Goal: Contribute content: Contribute content

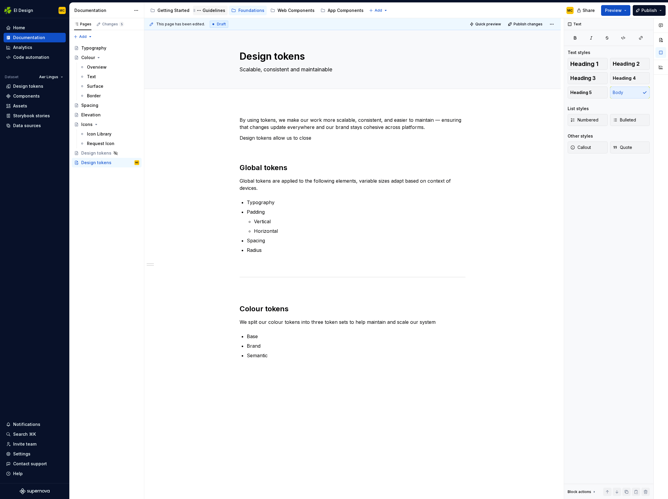
click at [213, 11] on div "Guidelines" at bounding box center [214, 10] width 23 height 6
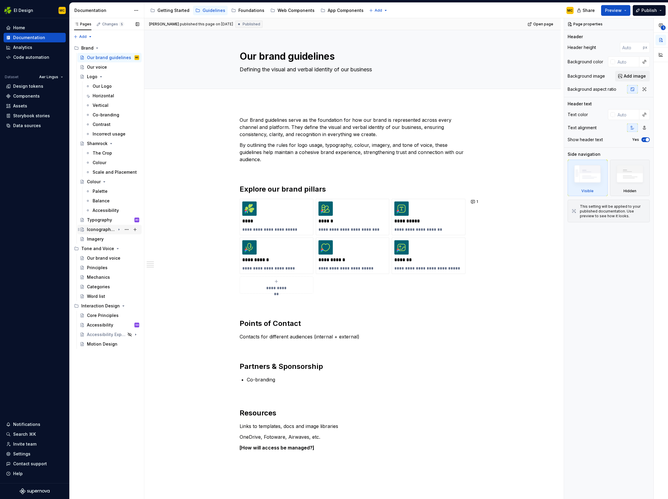
click at [104, 232] on div "Iconography & Pictograms" at bounding box center [101, 230] width 28 height 6
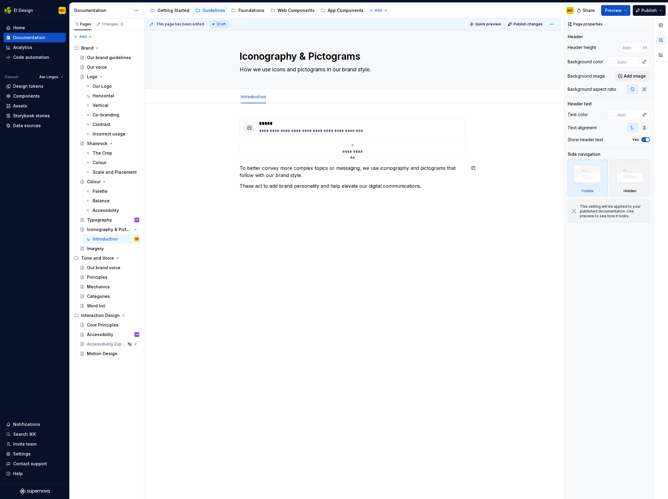
click at [334, 225] on div "**********" at bounding box center [353, 259] width 419 height 482
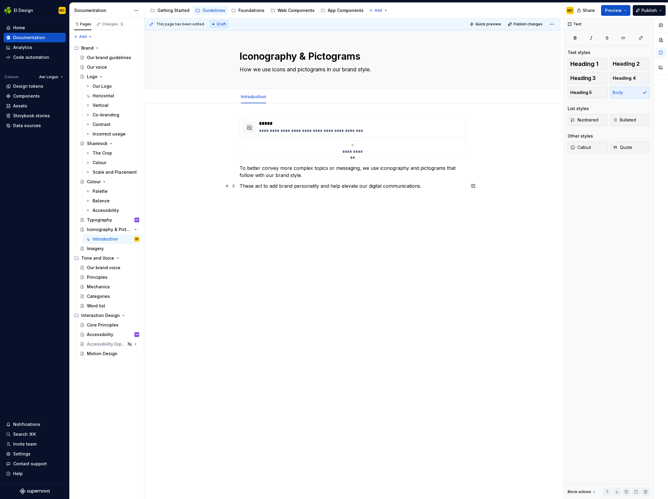
click at [426, 189] on p "These act to add brand personality and help elevate our digital communications." at bounding box center [353, 186] width 226 height 7
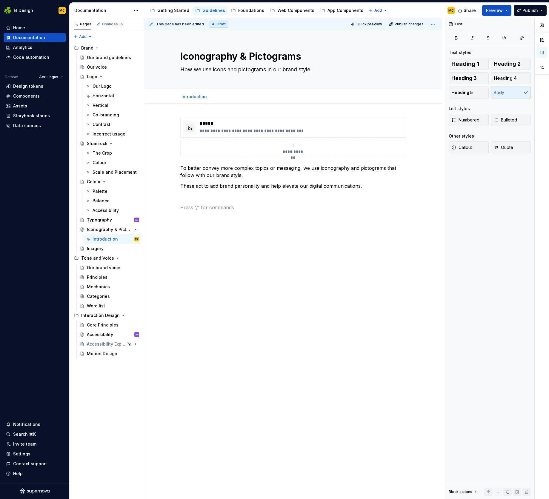
type textarea "*"
click at [229, 197] on button "button" at bounding box center [229, 196] width 8 height 8
click at [209, 227] on div "**********" at bounding box center [293, 238] width 298 height 269
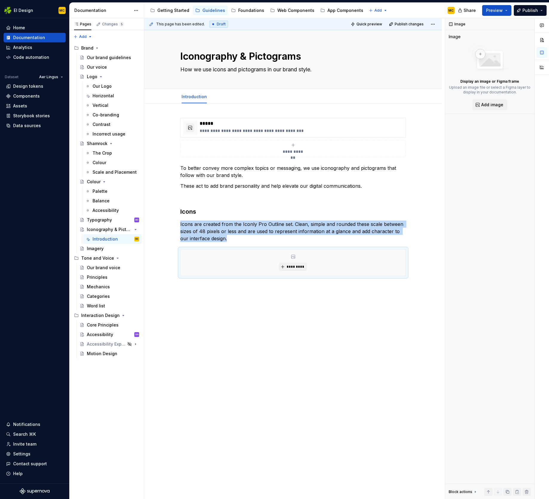
click at [361, 315] on div "**********" at bounding box center [293, 269] width 298 height 330
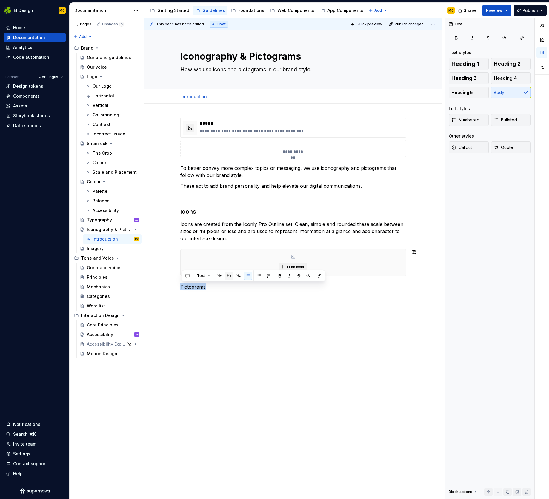
click at [232, 276] on button "button" at bounding box center [229, 276] width 8 height 8
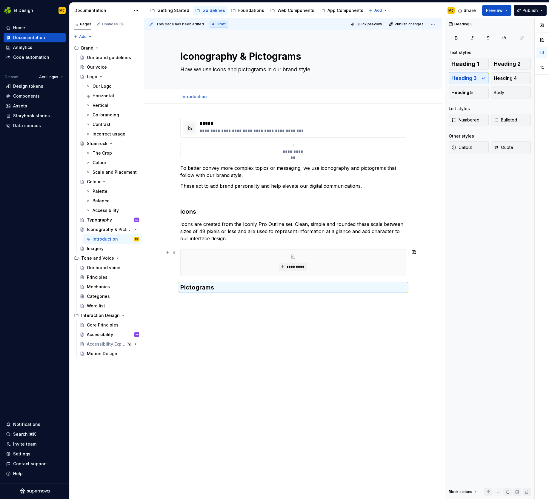
click at [424, 272] on div "**********" at bounding box center [294, 259] width 301 height 482
click at [251, 291] on h3 "Pictograms" at bounding box center [293, 287] width 226 height 8
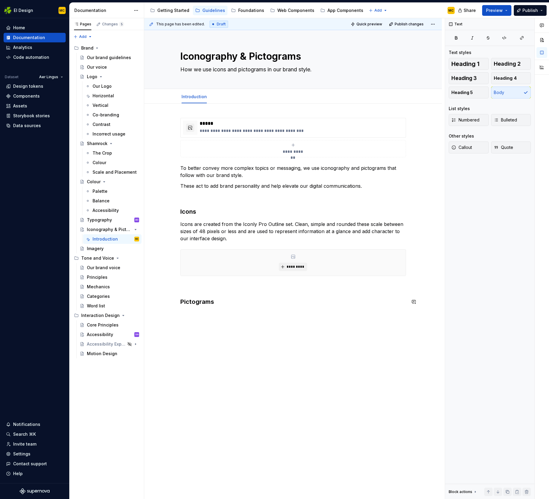
click at [228, 315] on div "**********" at bounding box center [294, 259] width 301 height 482
click at [215, 316] on div "**********" at bounding box center [293, 284] width 298 height 360
click at [206, 233] on p "Icons are created from the Iconly Pro Outline set. Clean, simple and rounded th…" at bounding box center [293, 232] width 226 height 22
click at [283, 323] on p "Adhering to the same overall style as our icons, Pictograms are used for repres…" at bounding box center [293, 318] width 226 height 14
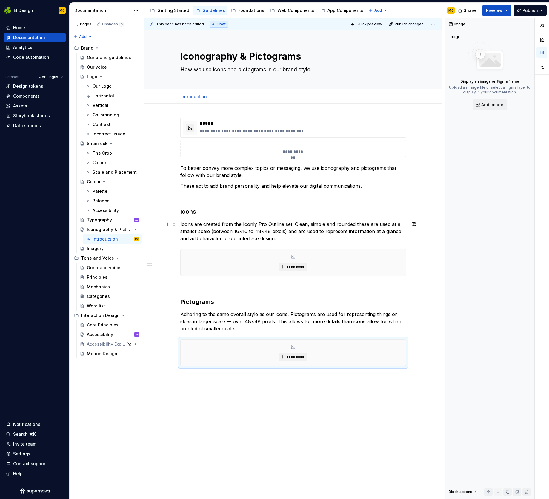
click at [281, 227] on p "Icons are created from the Iconly Pro Outline set. Clean, simple and rounded th…" at bounding box center [293, 232] width 226 height 22
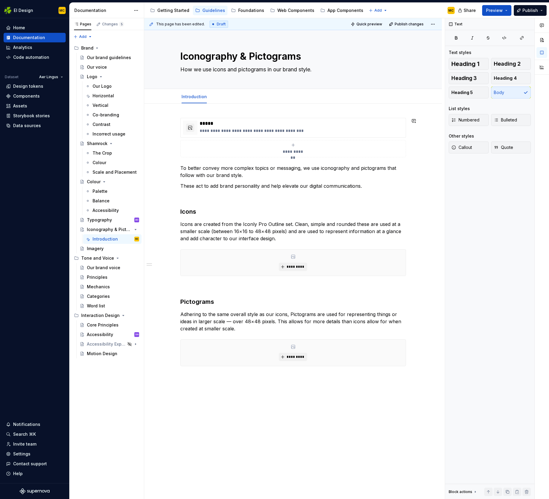
click at [424, 163] on div "**********" at bounding box center [293, 314] width 298 height 420
click at [390, 154] on div "**********" at bounding box center [293, 149] width 220 height 12
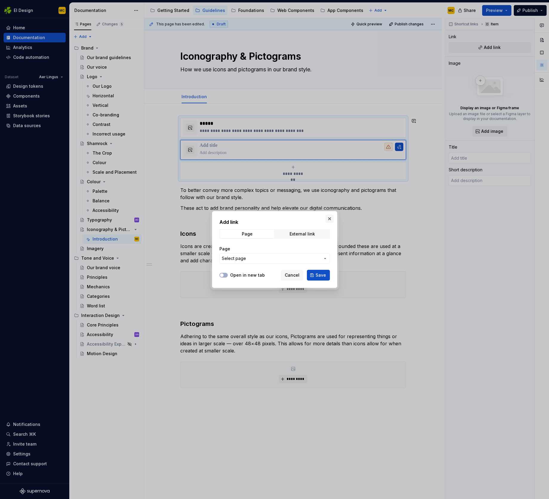
click at [329, 221] on button "button" at bounding box center [330, 219] width 8 height 8
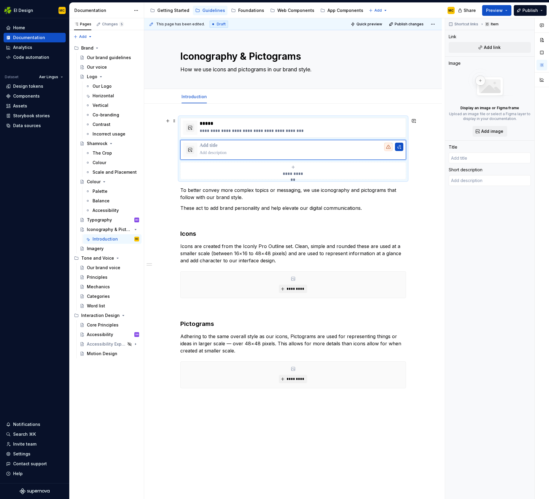
click at [406, 176] on div "**********" at bounding box center [293, 149] width 226 height 62
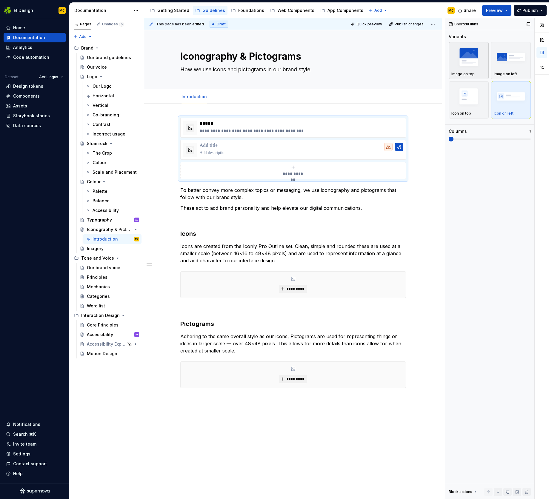
click at [480, 72] on div "Image on top" at bounding box center [469, 74] width 35 height 5
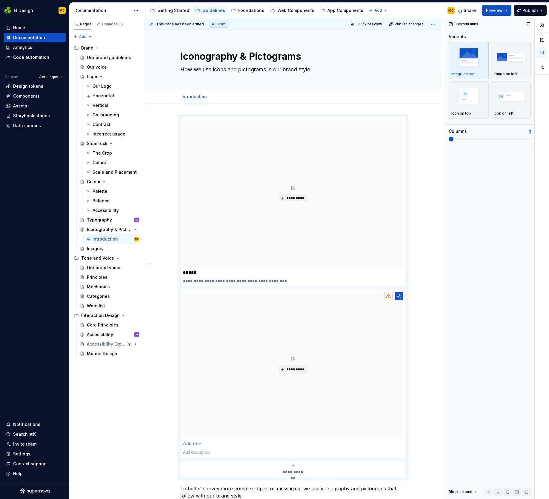
drag, startPoint x: 453, startPoint y: 142, endPoint x: 482, endPoint y: 136, distance: 29.3
click at [485, 135] on div "Variants Image on top Image on left Icon on top Icon on left Columns 1" at bounding box center [490, 89] width 82 height 111
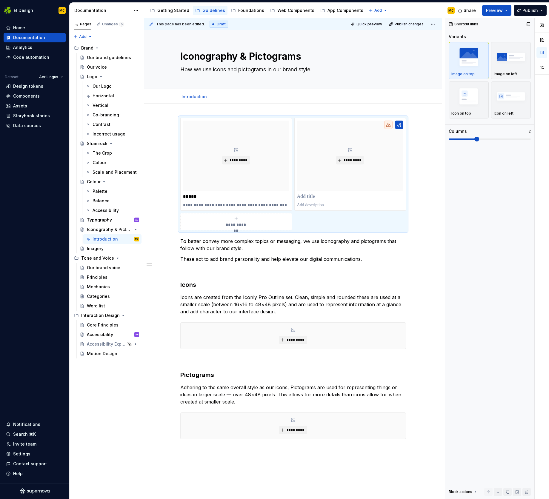
click at [479, 138] on span at bounding box center [477, 139] width 5 height 5
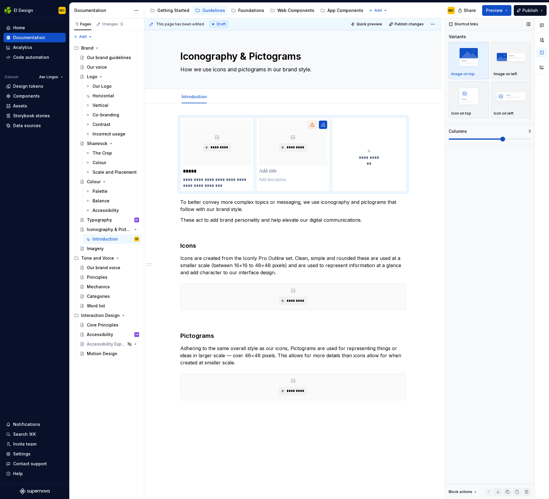
click at [501, 138] on span at bounding box center [503, 139] width 5 height 5
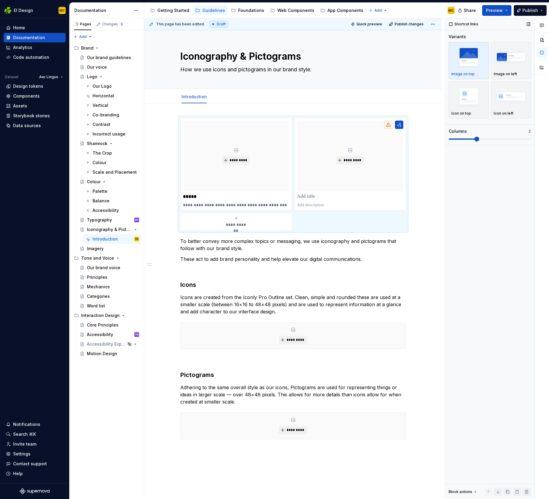
click at [479, 139] on span at bounding box center [477, 139] width 5 height 5
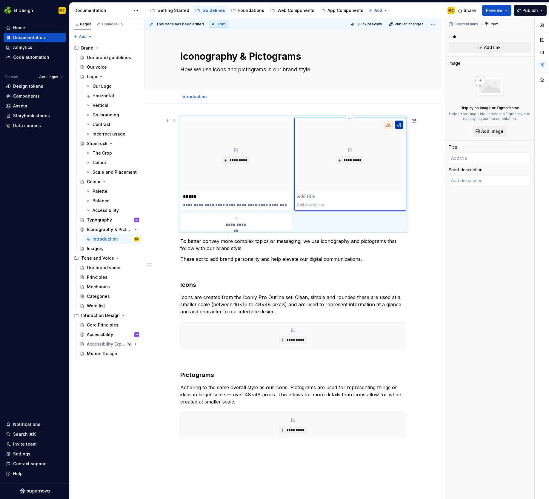
click at [400, 126] on button "button" at bounding box center [399, 125] width 8 height 8
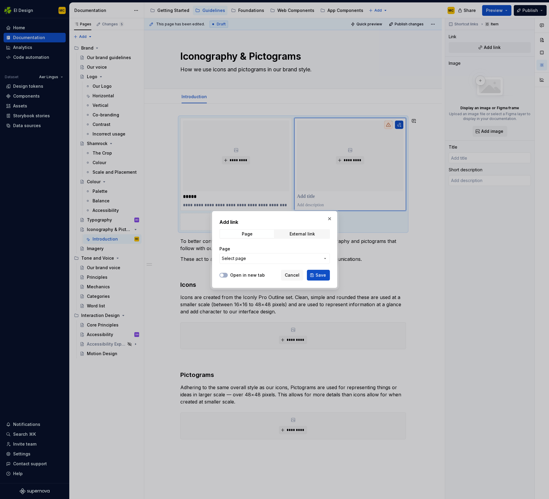
click at [296, 258] on span "Select page" at bounding box center [271, 259] width 99 height 6
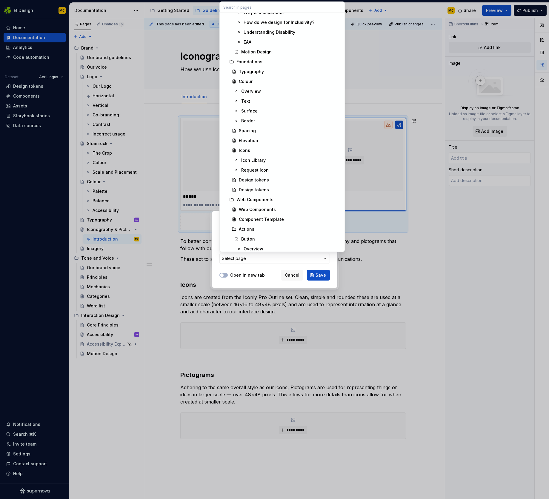
scroll to position [480, 0]
click at [294, 170] on div "Request Icon" at bounding box center [291, 170] width 100 height 6
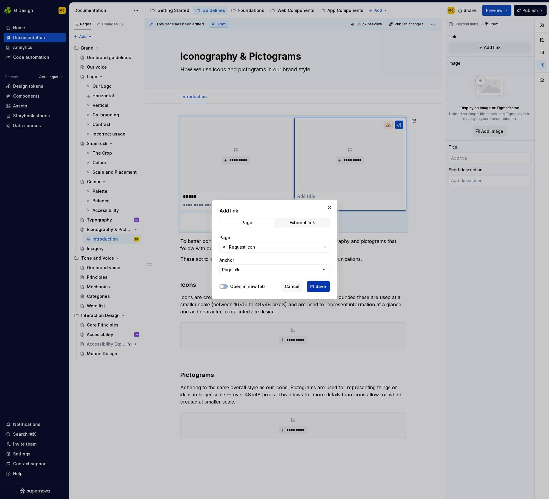
click at [322, 285] on span "Save" at bounding box center [321, 287] width 10 height 6
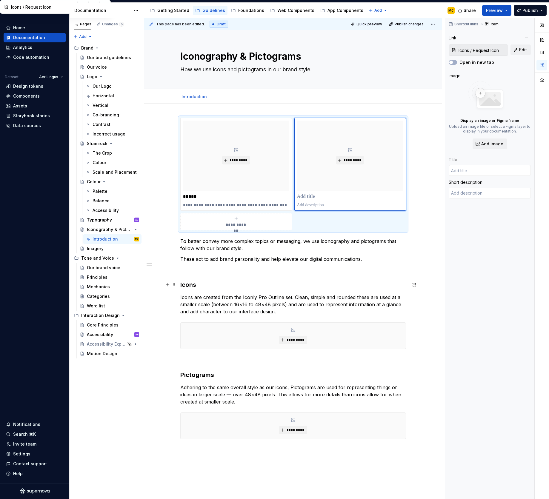
type textarea "*"
type input "Request Icon"
click at [327, 205] on p at bounding box center [350, 205] width 106 height 6
type textarea "*"
type textarea "L"
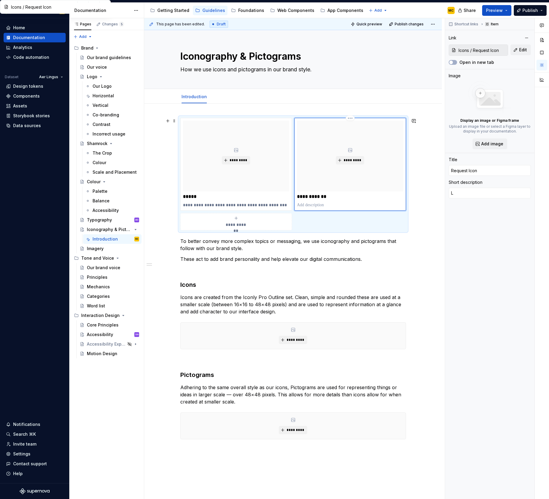
type textarea "*"
type textarea "Le"
type textarea "*"
type textarea "Let"
type textarea "*"
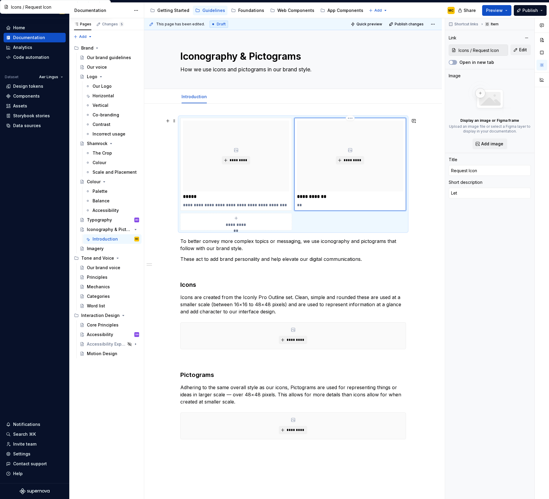
type textarea "Let"
type textarea "*"
type textarea "Let u"
type textarea "*"
type textarea "Let us"
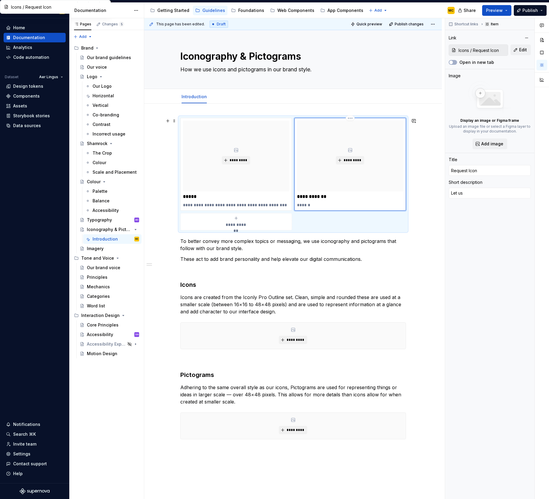
type textarea "*"
type textarea "Let us k"
type textarea "*"
type textarea "Let us kn"
type textarea "*"
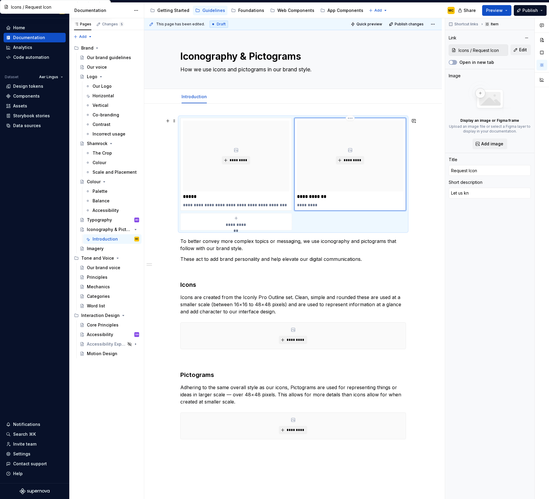
type textarea "Let us kno"
type textarea "*"
type textarea "Let us know"
type textarea "*"
type textarea "Let us know"
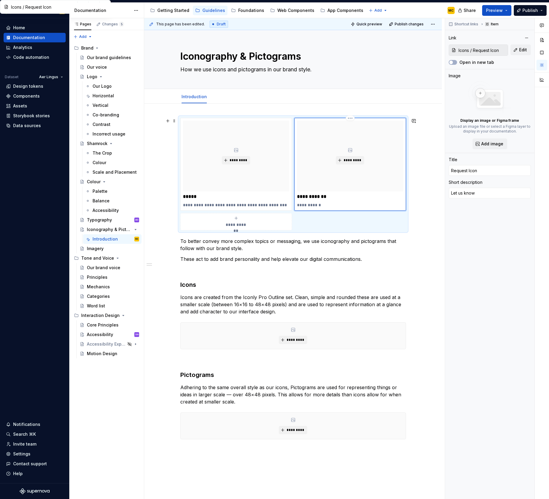
type textarea "*"
type textarea "Let us know y"
type textarea "*"
type textarea "Let us know yo"
type textarea "*"
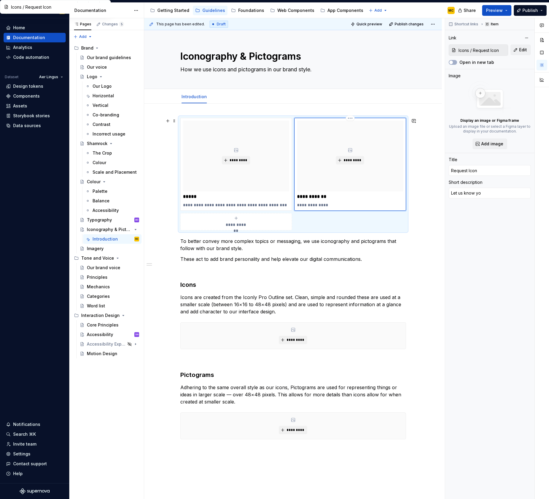
type textarea "Let us know you"
type textarea "*"
type textarea "Let us know your"
type textarea "*"
type textarea "Let us know your"
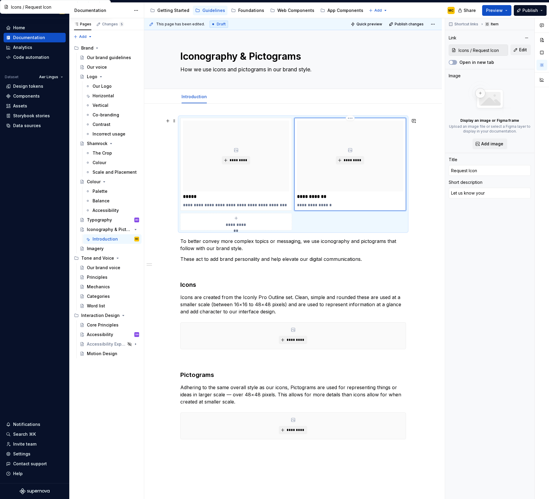
type textarea "*"
type textarea "Let us know your r"
type textarea "*"
type textarea "Let us know your re"
type textarea "*"
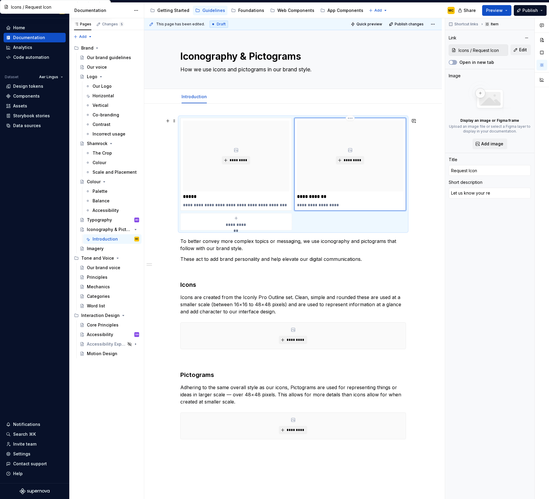
type textarea "Let us know your req"
type textarea "*"
type textarea "Let us know your requ"
type textarea "*"
type textarea "Let us know your requi"
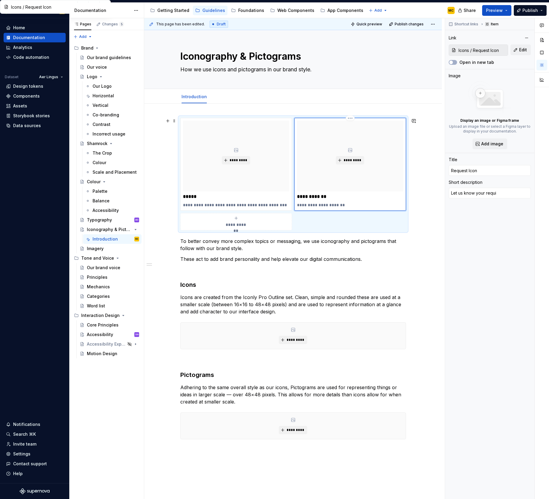
type textarea "*"
type textarea "Let us know your requir"
type textarea "*"
type textarea "Let us know your require"
type textarea "*"
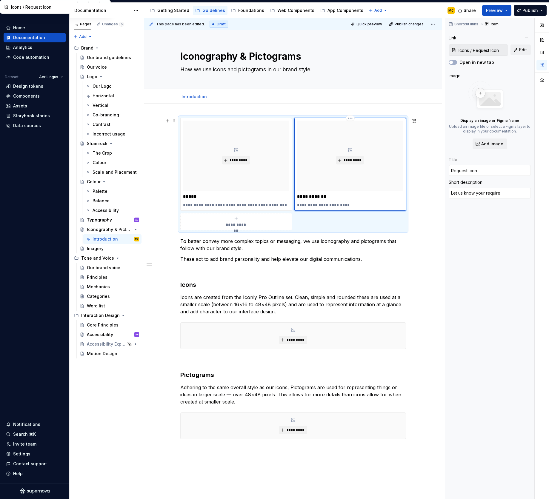
type textarea "Let us know your requirem"
type textarea "*"
type textarea "Let us know your requireme"
type textarea "*"
type textarea "Let us know your requiremen"
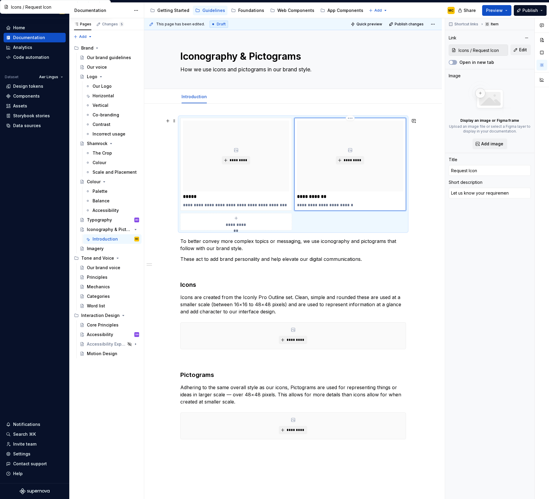
type textarea "*"
type textarea "Let us know your requirement"
type textarea "*"
type textarea "Let us know your requirements"
type textarea "*"
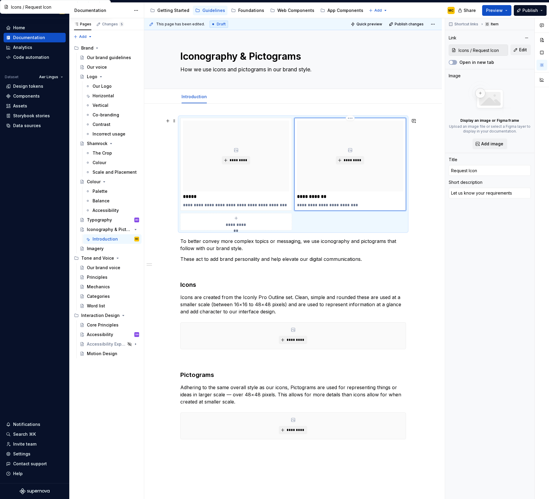
type textarea "Let us know your requirements"
type textarea "*"
type textarea "Let us know your requirements f"
type textarea "*"
type textarea "Let us know your requirements fr"
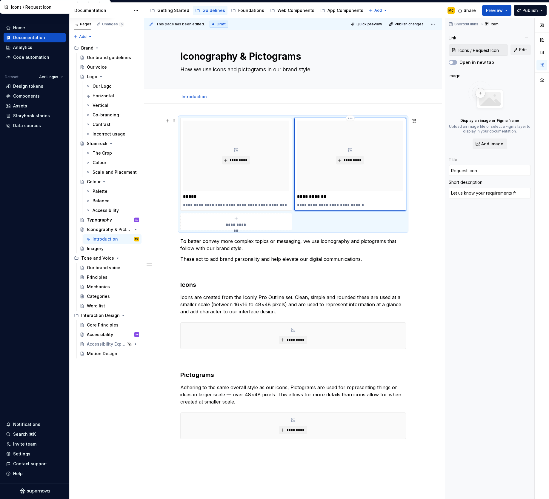
type textarea "*"
type textarea "Let us know your requirements fr"
type textarea "*"
type textarea "Let us know your requirements fr"
type textarea "*"
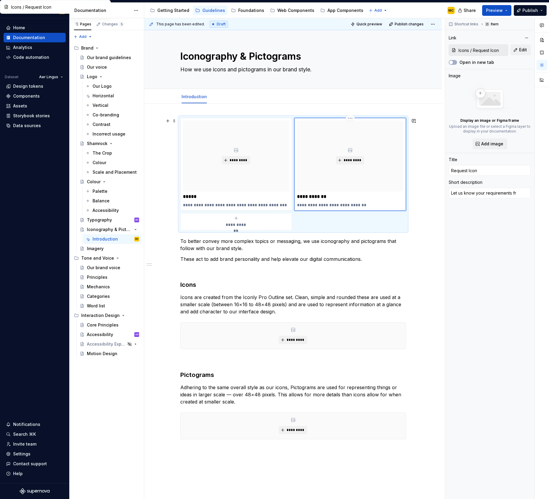
type textarea "Let us know your requirements f"
type textarea "*"
type textarea "Let us know your requirements fo"
type textarea "*"
type textarea "Let us know your requirements for"
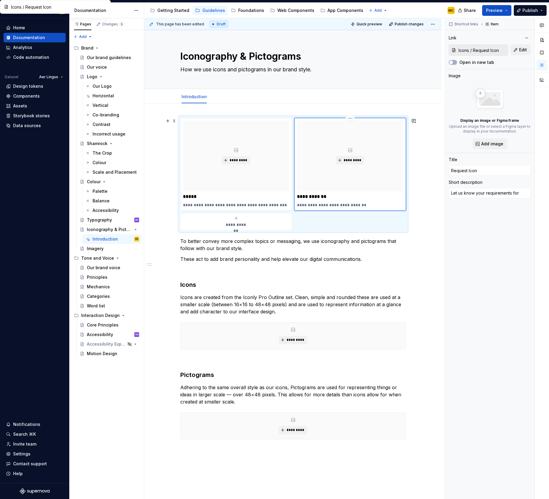
type textarea "*"
type textarea "Let us know your requirements for"
type textarea "*"
type textarea "Let us know your requirements for a"
type textarea "*"
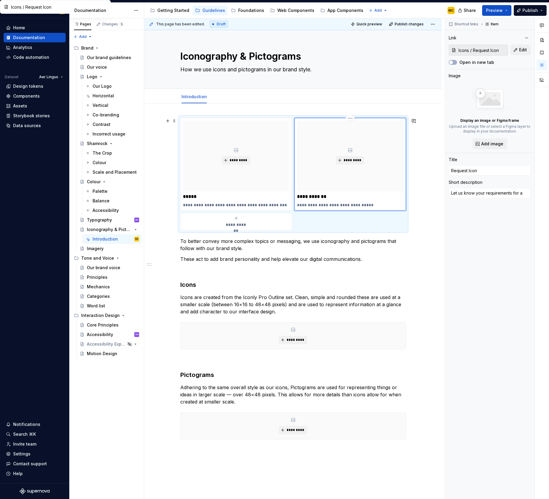
type textarea "Let us know your requirements for a"
type textarea "*"
type textarea "Let us know your requirements for a n"
type textarea "*"
type textarea "Let us know your requirements for a nw"
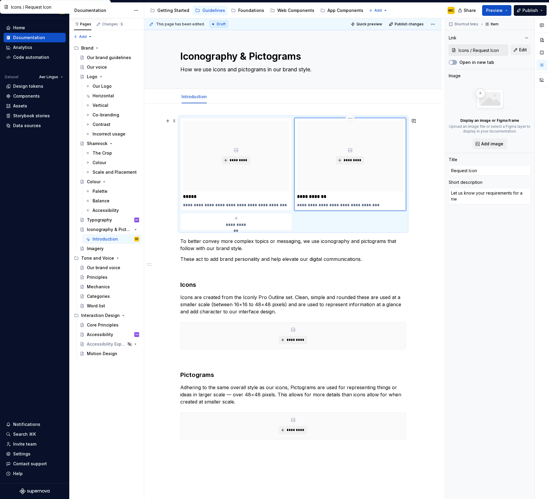
type textarea "*"
type textarea "Let us know your requirements for a n"
type textarea "*"
type textarea "Let us know your requirements for a ne"
type textarea "*"
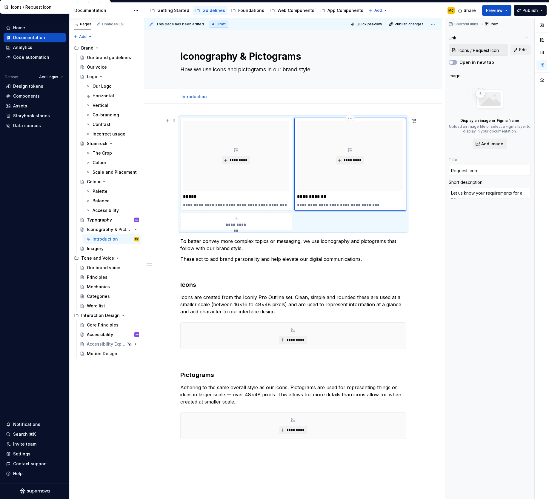
type textarea "Let us know your requirements for a new"
type textarea "*"
type textarea "Let us know your requirements for a new"
type textarea "*"
type textarea "Let us know your requirements for a new i"
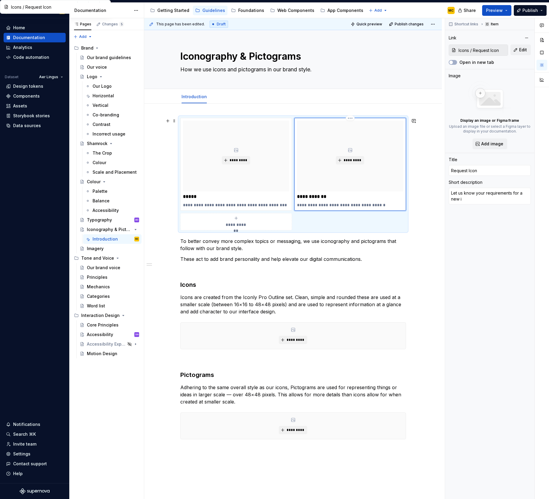
type textarea "*"
type textarea "Let us know your requirements for a new ic"
type textarea "*"
type textarea "Let us know your requirements for a new ico"
type textarea "*"
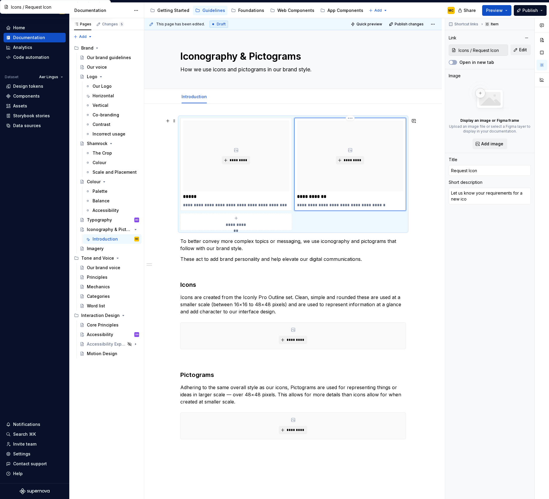
type textarea "Let us know your requirements for a new icon"
click at [269, 206] on p "**********" at bounding box center [236, 205] width 106 height 6
type textarea "*"
type input "Icons"
type textarea "View our icon library and download export assets"
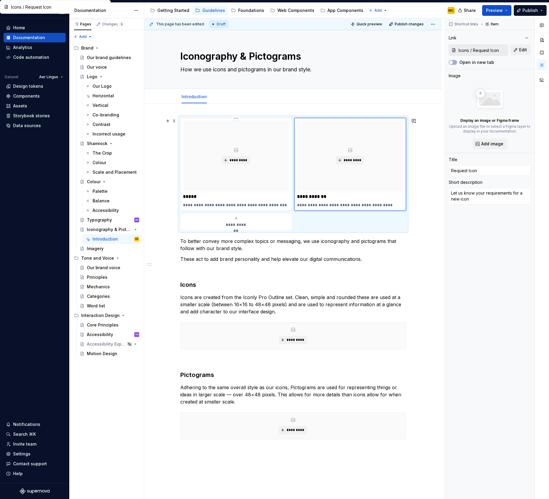
type input "Icons"
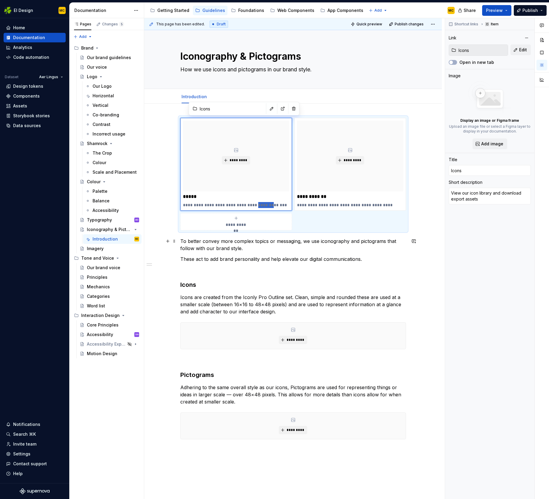
type textarea "*"
type textarea "View our icon library and download assets"
type textarea "*"
type textarea "S"
type textarea "*"
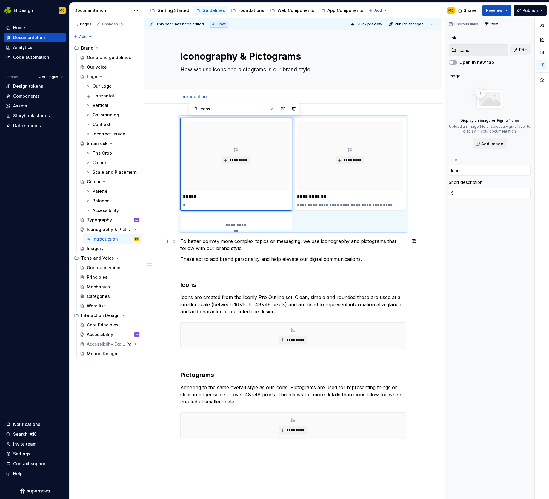
type textarea "Se"
type textarea "*"
type textarea "Sea"
type textarea "*"
type textarea "Sear"
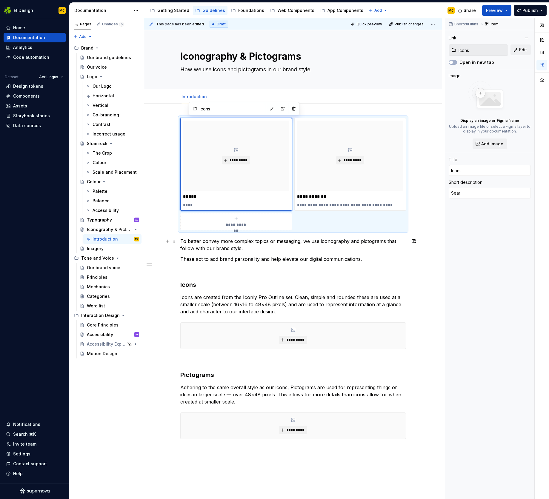
type textarea "*"
type textarea "Searc"
type textarea "*"
type textarea "Search"
type textarea "*"
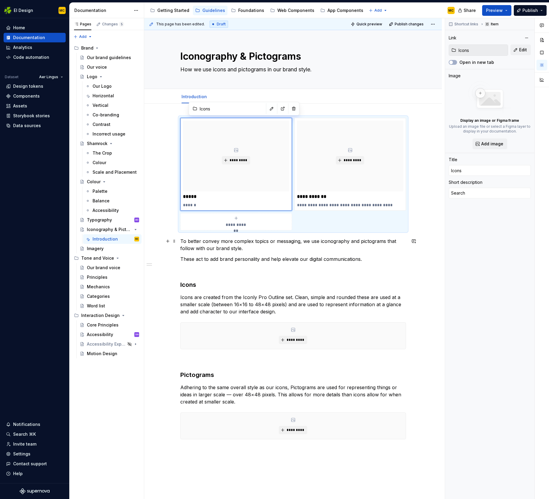
type textarea "Search"
type textarea "*"
type textarea "Search o"
type textarea "*"
type textarea "Search or"
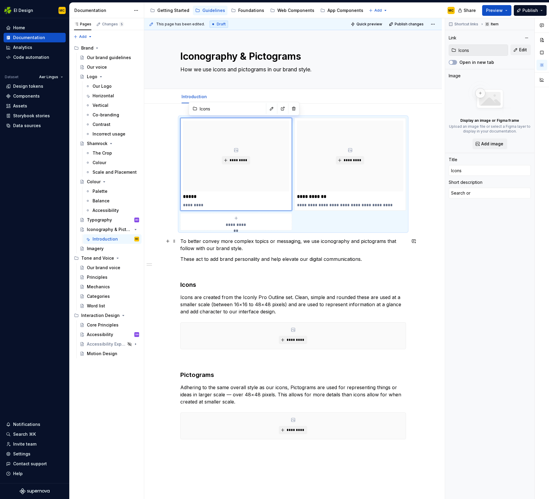
type textarea "*"
type textarea "Search or"
type textarea "*"
type textarea "Search or d"
type textarea "*"
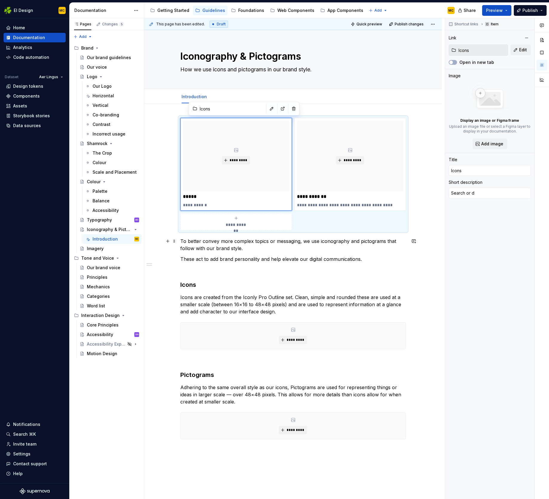
type textarea "Search or do"
type textarea "*"
type textarea "Search or dow"
type textarea "*"
type textarea "Search or down"
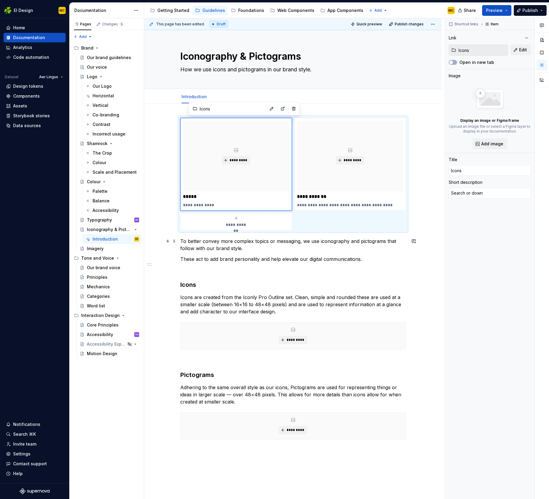
type textarea "*"
type textarea "Search or downl"
type textarea "*"
type textarea "Search or downlo"
type textarea "*"
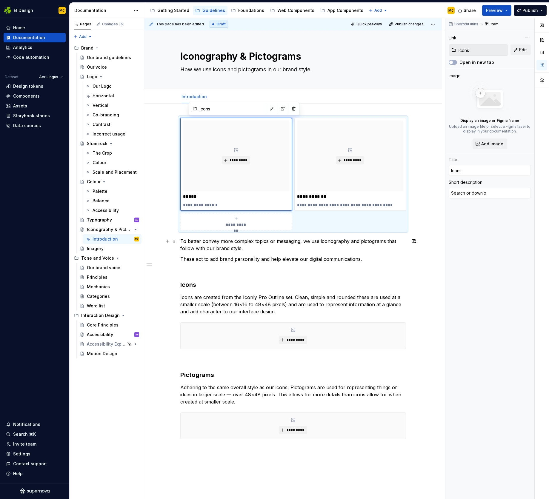
type textarea "Search or downloa"
type textarea "*"
type textarea "Search or download"
type textarea "*"
type textarea "Search or download"
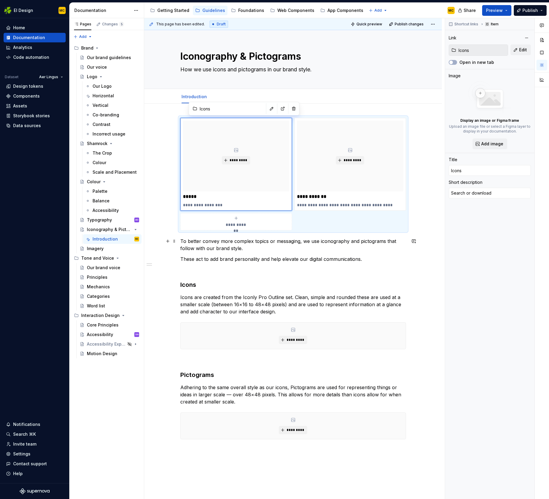
type textarea "*"
type textarea "Search or download f"
type textarea "*"
type textarea "Search or download fo"
type textarea "*"
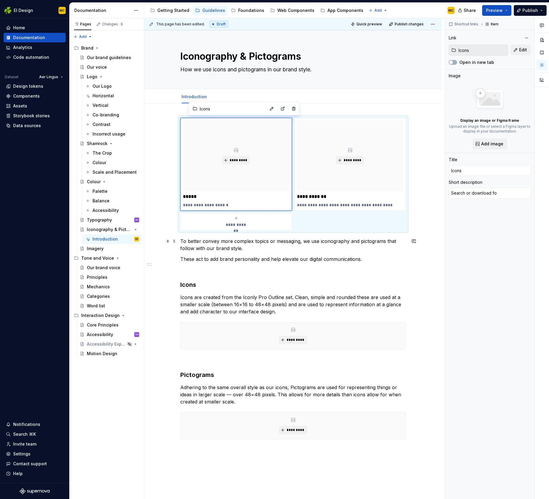
type textarea "Search or download f"
type textarea "*"
type textarea "Search or download fr"
type textarea "*"
type textarea "Search or download fro"
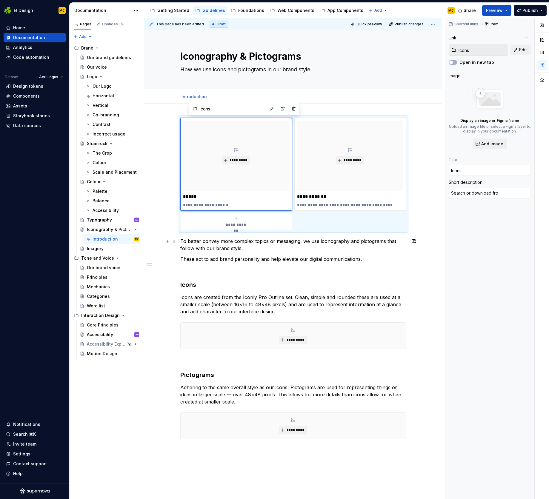
type textarea "*"
type textarea "Search or download from"
type textarea "*"
type textarea "Search or download from"
type textarea "*"
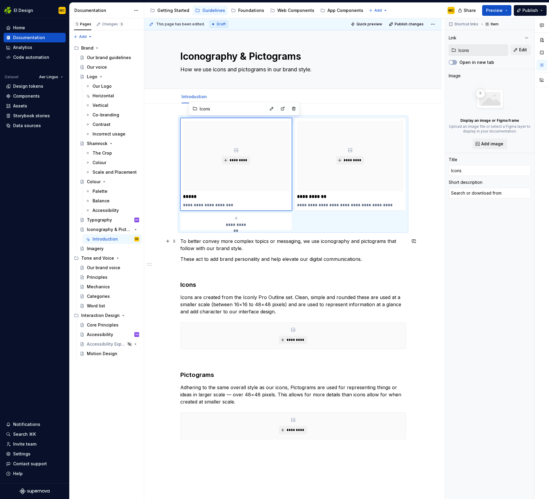
type textarea "Search or download from o"
type textarea "*"
type textarea "Search or download from ou"
type textarea "*"
type textarea "Search or download from our"
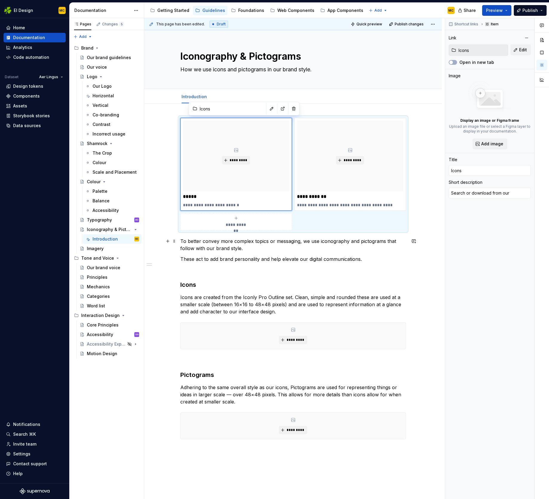
type textarea "*"
type textarea "Search or download from our"
type textarea "*"
type textarea "Search or download from our i"
type textarea "*"
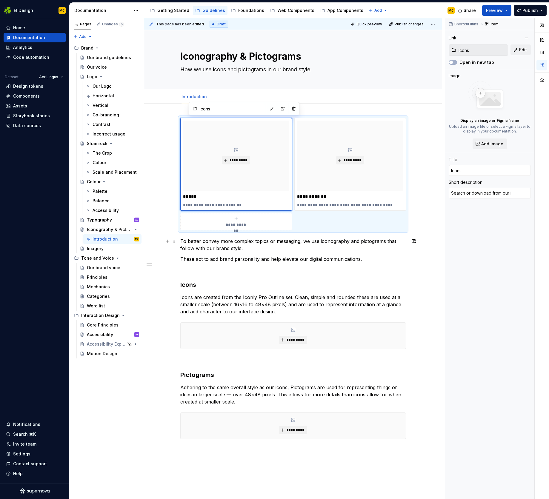
type textarea "Search or download from our ic"
type textarea "*"
type textarea "Search or download from our ico"
type textarea "*"
type textarea "Search or download from our icon"
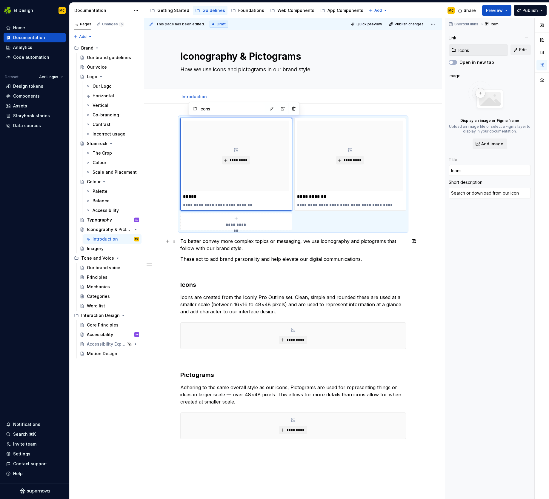
type textarea "*"
type textarea "Search or download from our icon"
type textarea "*"
type textarea "Search or download from our icon l"
type textarea "*"
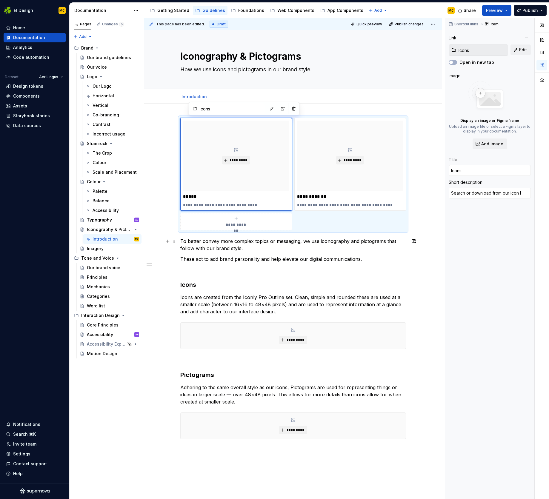
type textarea "Search or download from our icon li"
type textarea "*"
type textarea "Search or download from our icon lib"
type textarea "*"
type textarea "Search or download from our icon libr"
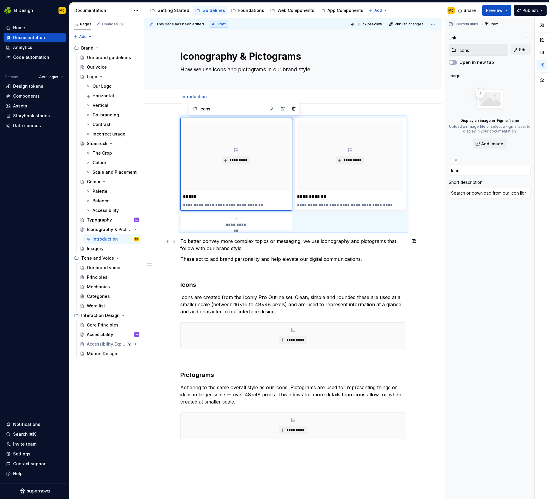
type textarea "*"
type textarea "Search or download from our icon libra"
type textarea "*"
type textarea "Search or download from our icon librar"
type textarea "*"
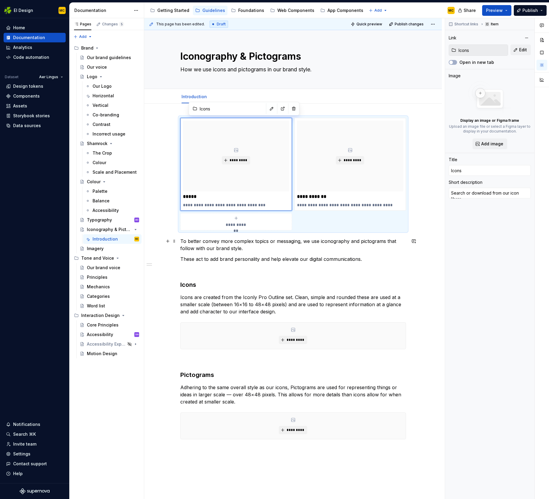
type textarea "Search or download from our icon library"
type textarea "*"
type textarea "Search a download from our icon library"
type textarea "*"
type textarea "Search an download from our icon library"
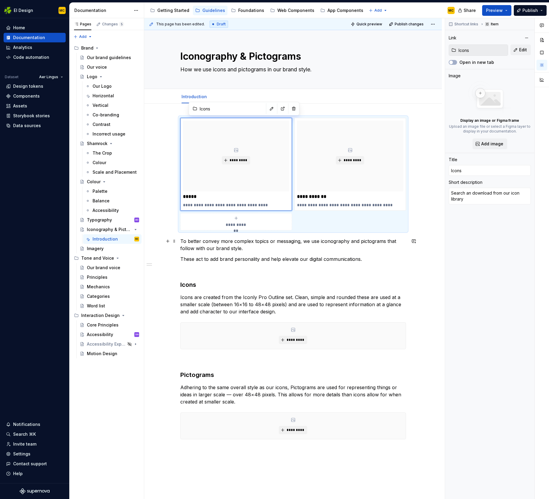
type textarea "*"
drag, startPoint x: 343, startPoint y: 202, endPoint x: 369, endPoint y: 206, distance: 25.9
click at [343, 202] on p "**********" at bounding box center [350, 205] width 106 height 6
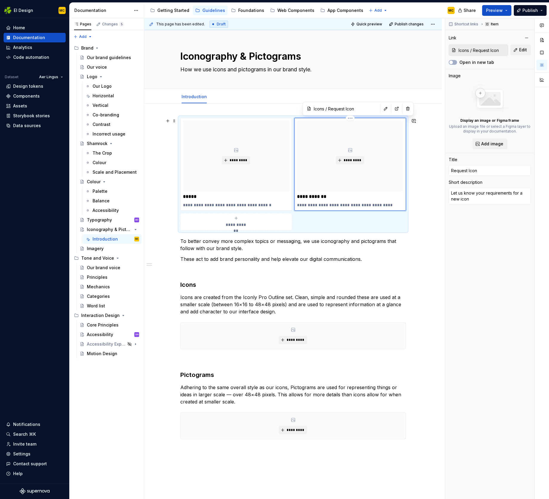
click at [398, 205] on p "**********" at bounding box center [350, 205] width 106 height 6
click at [209, 197] on p "*****" at bounding box center [236, 197] width 106 height 6
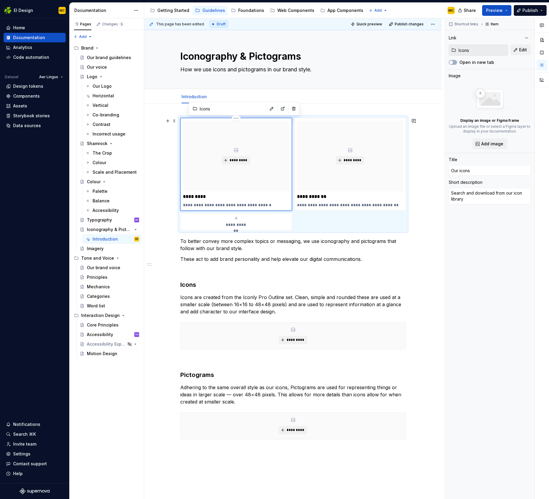
drag, startPoint x: 252, startPoint y: 190, endPoint x: 248, endPoint y: 193, distance: 5.1
click at [252, 190] on div "*********" at bounding box center [236, 156] width 106 height 71
click at [335, 198] on p "**********" at bounding box center [350, 197] width 106 height 6
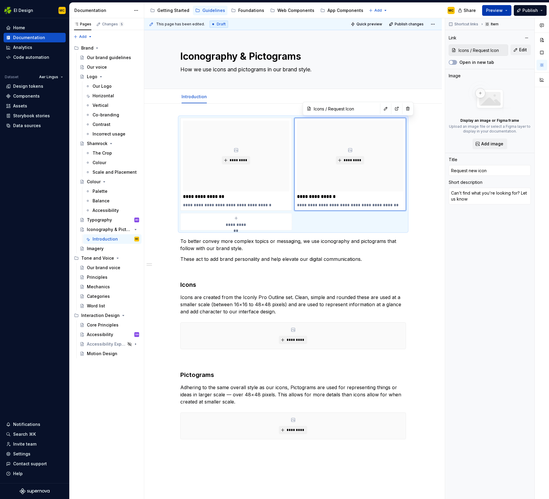
click at [507, 13] on button "Preview" at bounding box center [496, 10] width 29 height 11
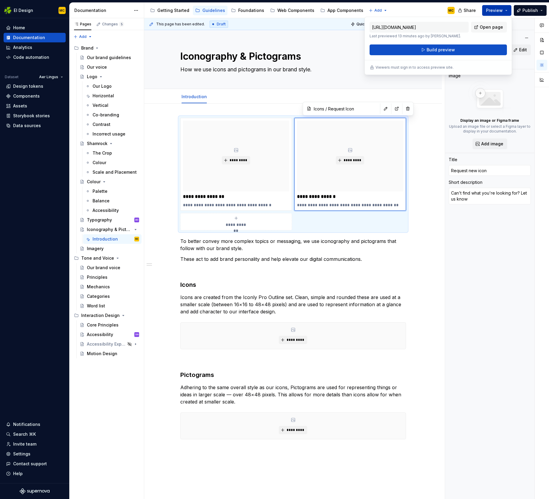
click at [507, 13] on button "Preview" at bounding box center [496, 10] width 29 height 11
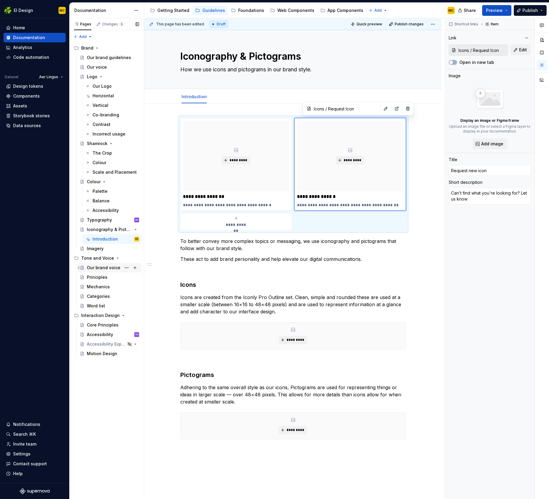
click at [103, 268] on div "Our brand voice" at bounding box center [103, 268] width 33 height 6
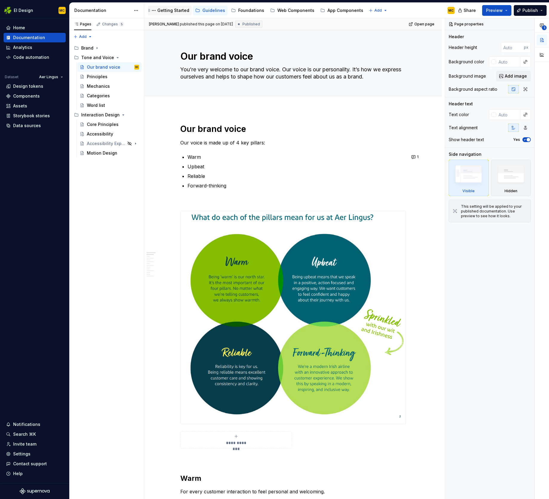
click at [173, 11] on div "Getting Started" at bounding box center [173, 10] width 32 height 6
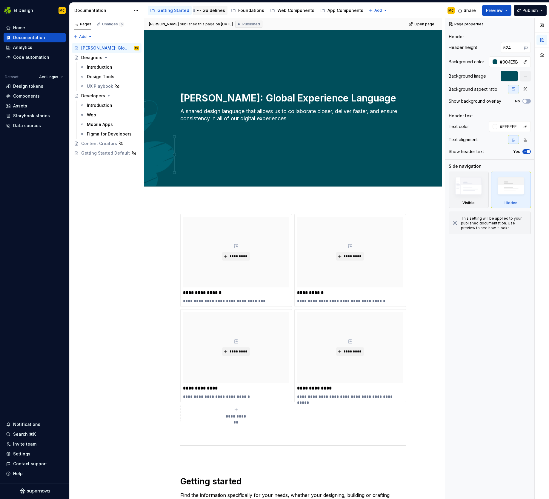
click at [211, 13] on div "Guidelines" at bounding box center [214, 10] width 23 height 6
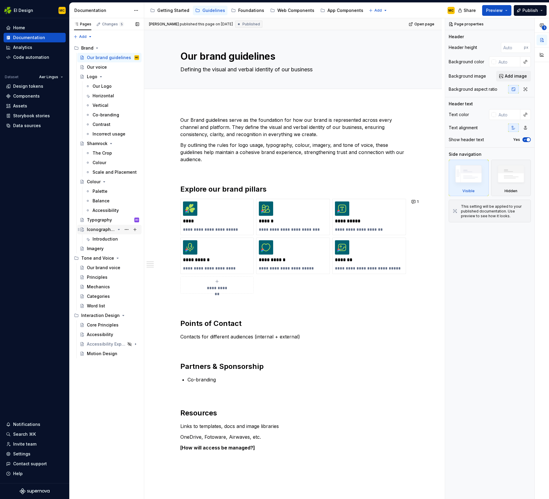
click at [101, 229] on div "Iconography & Pictograms" at bounding box center [101, 230] width 28 height 6
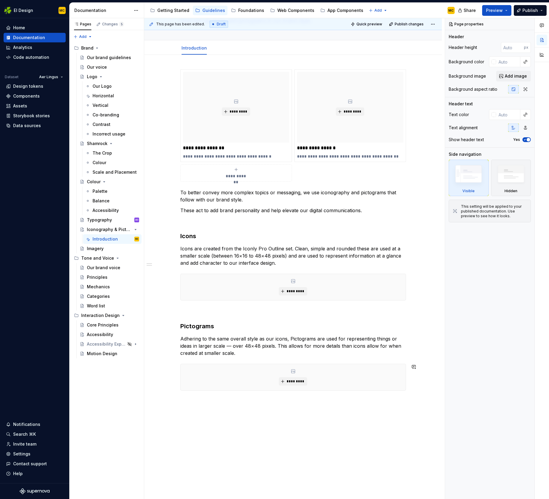
scroll to position [85, 0]
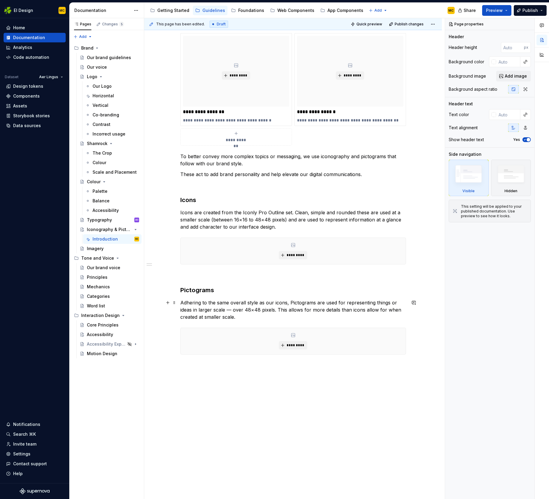
type textarea "*"
click at [260, 317] on p "Adhering to the same overall style as our icons, Pictograms are used for repres…" at bounding box center [293, 310] width 226 height 22
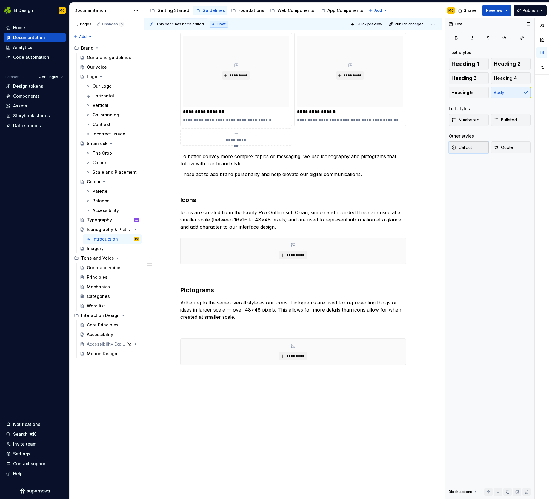
click at [476, 145] on button "Callout" at bounding box center [469, 148] width 40 height 12
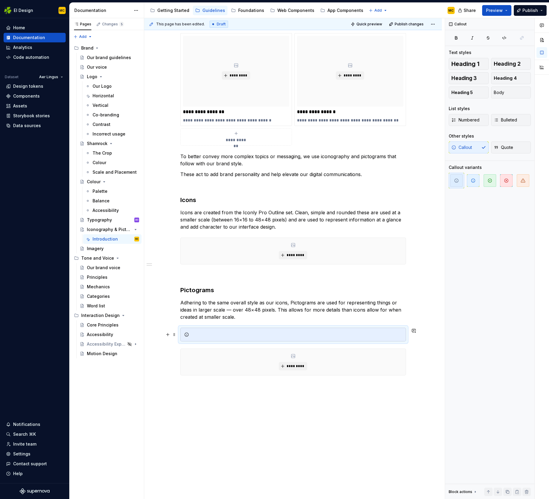
click at [202, 333] on div at bounding box center [296, 335] width 211 height 6
click at [177, 336] on span at bounding box center [174, 335] width 5 height 8
click at [316, 405] on div "**********" at bounding box center [294, 259] width 301 height 482
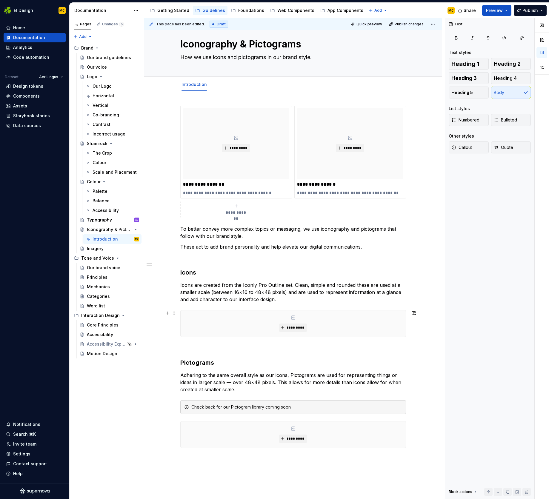
scroll to position [6, 0]
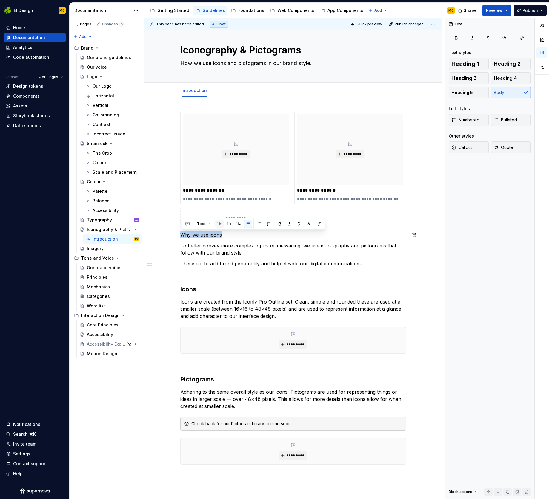
click at [220, 224] on button "button" at bounding box center [219, 224] width 8 height 8
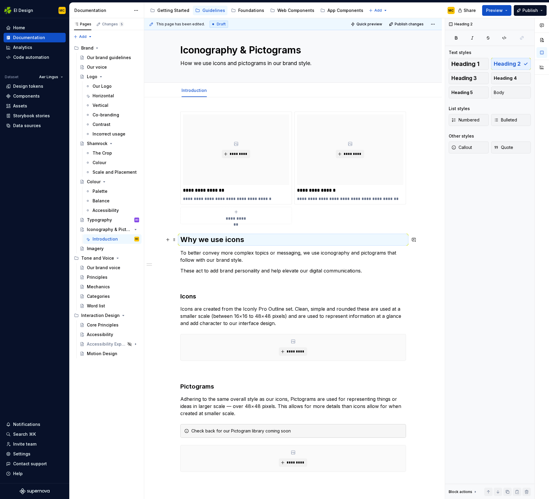
click at [255, 241] on h2 "Why we use icons" at bounding box center [293, 240] width 226 height 10
click at [275, 281] on p at bounding box center [293, 281] width 226 height 7
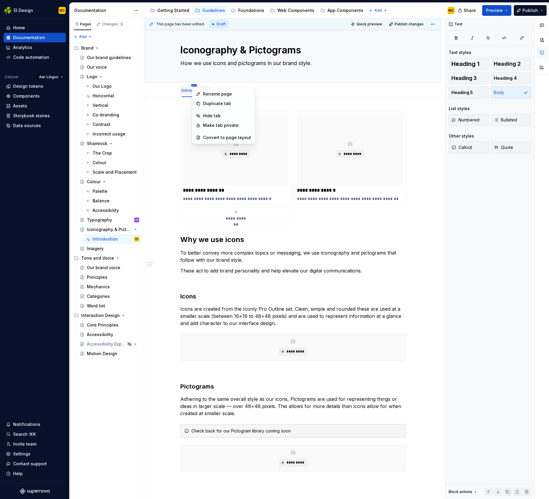
click at [194, 85] on html "EI Design MC Home Documentation Analytics Code automation Dataset Aer Lingus De…" at bounding box center [274, 249] width 549 height 499
click at [215, 138] on div "Convert to page layout" at bounding box center [227, 138] width 48 height 6
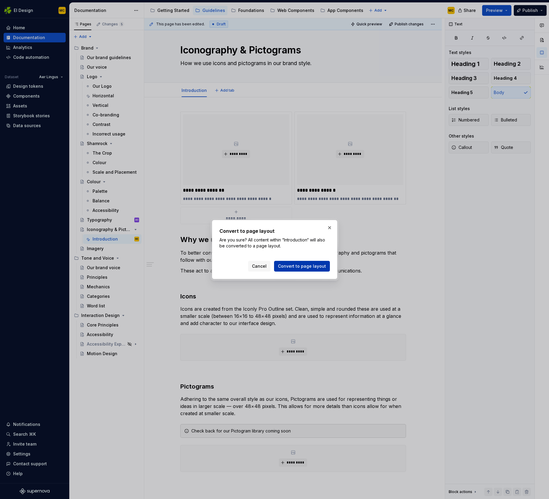
click at [300, 265] on span "Convert to page layout" at bounding box center [302, 266] width 48 height 6
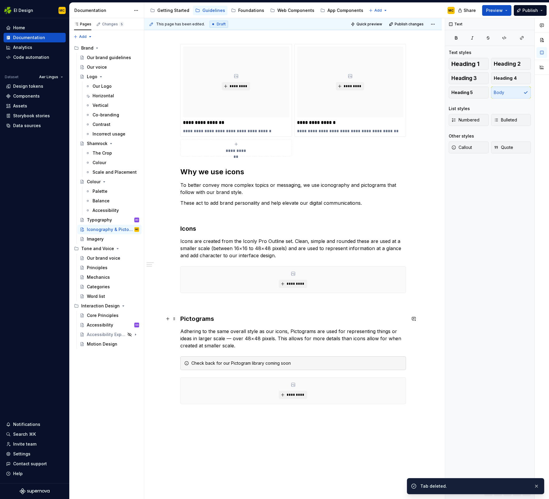
scroll to position [96, 0]
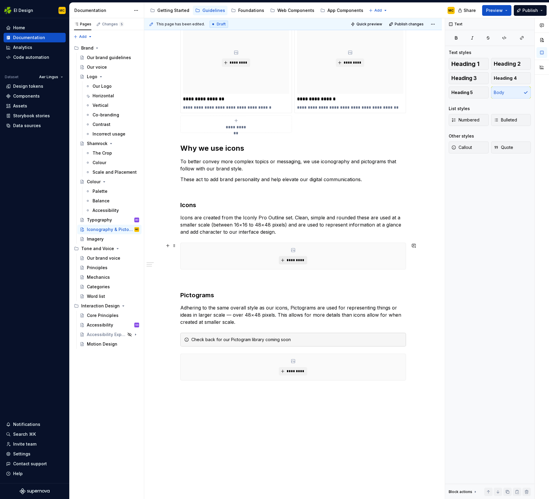
click at [293, 260] on span "*********" at bounding box center [295, 260] width 18 height 5
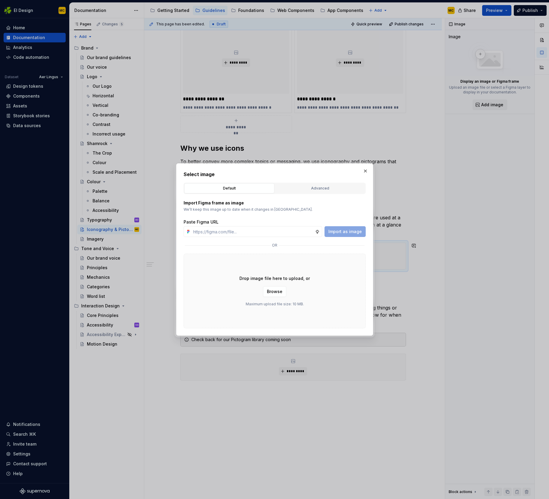
type textarea "*"
type input "https://www.figma.com/design/oWse5GFNay5D25WA7YViPS/Supernova-Images?node-id=59…"
click at [339, 234] on span "Import as image" at bounding box center [345, 232] width 33 height 6
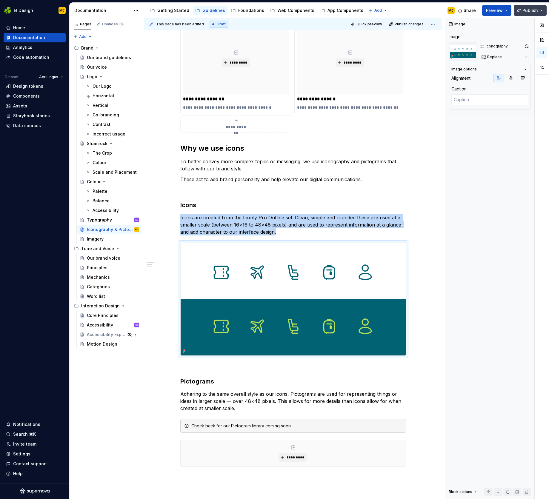
click at [525, 9] on span "Publish" at bounding box center [531, 10] width 16 height 6
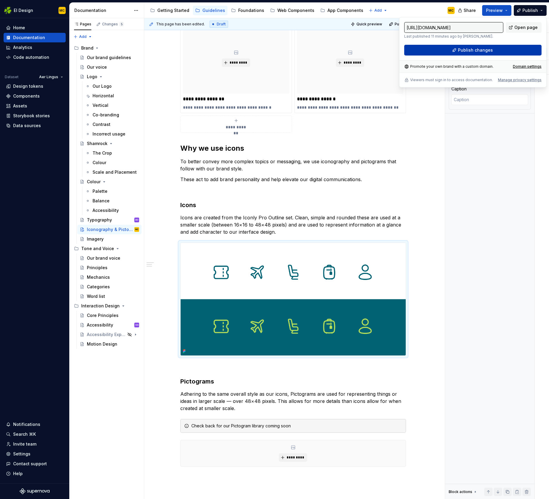
click at [500, 49] on button "Publish changes" at bounding box center [472, 50] width 137 height 11
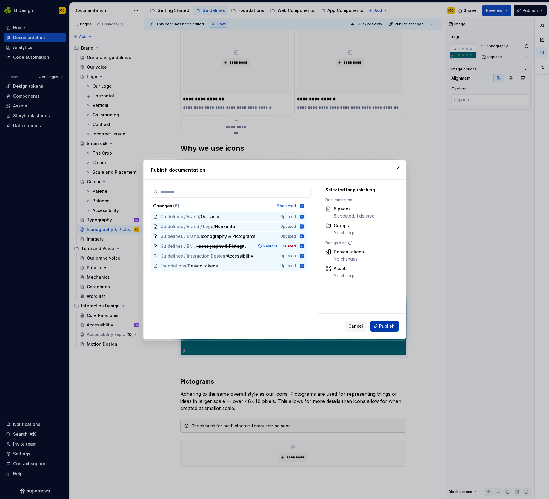
click at [380, 329] on span "Publish" at bounding box center [387, 327] width 16 height 6
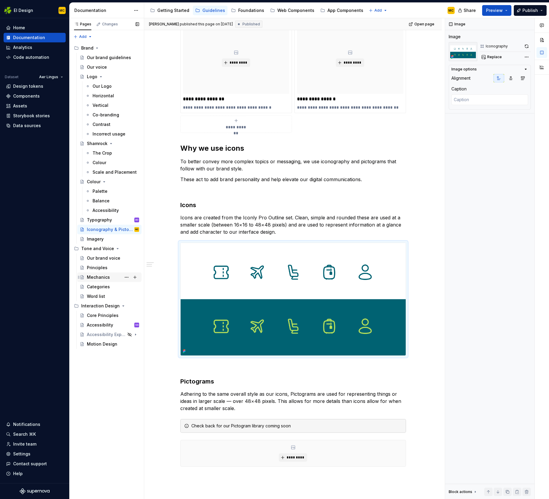
click at [107, 278] on div "Mechanics" at bounding box center [98, 278] width 23 height 6
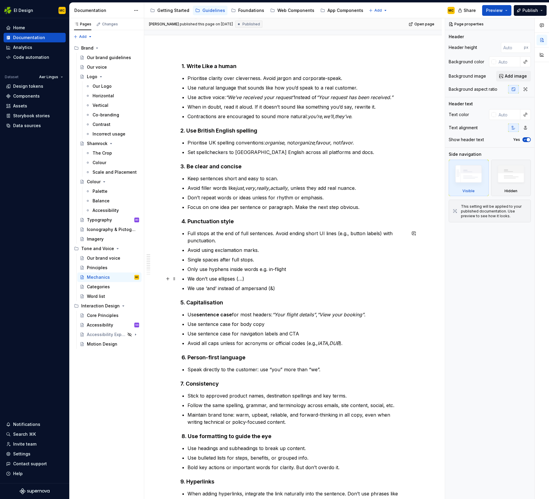
scroll to position [54, 0]
click at [111, 229] on div "Iconography & Pictograms" at bounding box center [104, 230] width 34 height 6
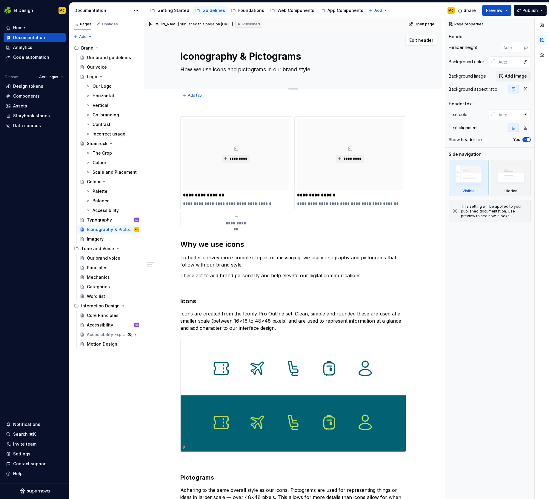
click at [248, 54] on textarea "Iconography & Pictograms" at bounding box center [292, 56] width 226 height 14
type textarea "*"
type textarea "Iconography"
type textarea "*"
type textarea "Iconography"
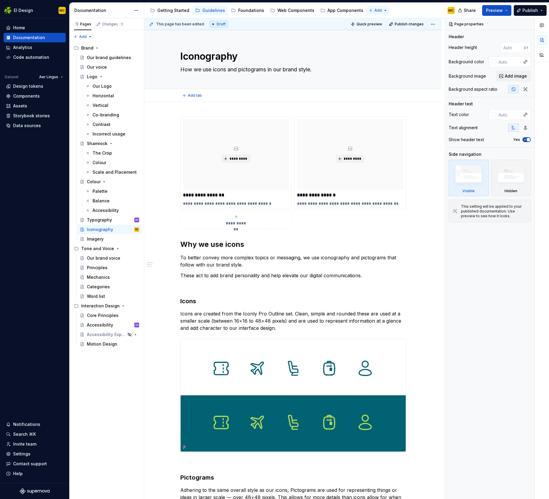
type textarea "*"
type textarea "Iconography"
click at [526, 8] on span "Publish" at bounding box center [531, 10] width 16 height 6
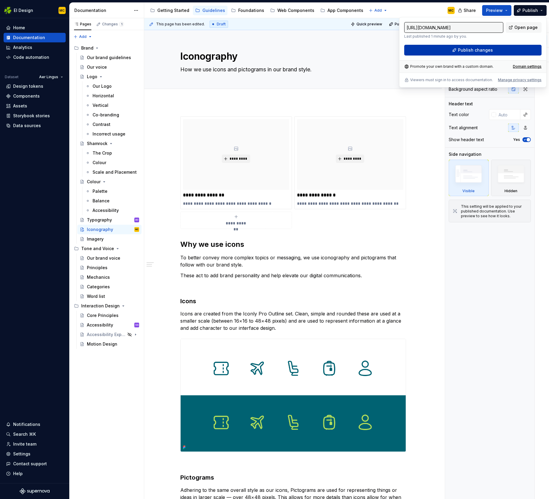
click at [482, 49] on span "Publish changes" at bounding box center [475, 50] width 35 height 6
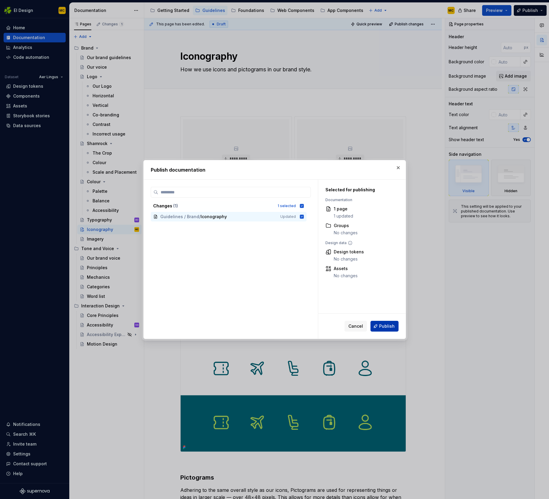
click at [385, 327] on span "Publish" at bounding box center [387, 327] width 16 height 6
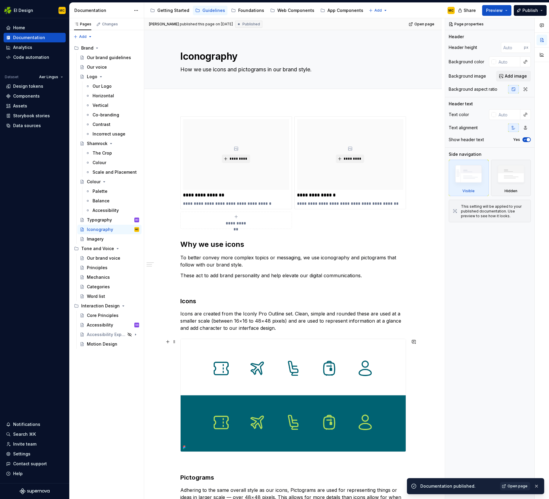
click at [391, 379] on img at bounding box center [293, 395] width 225 height 113
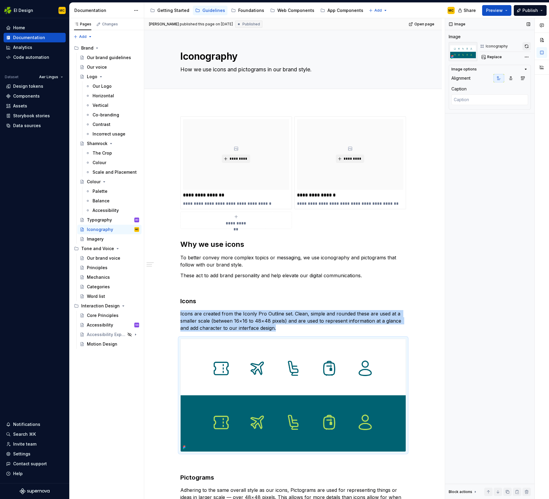
click at [527, 47] on button "button" at bounding box center [527, 46] width 8 height 8
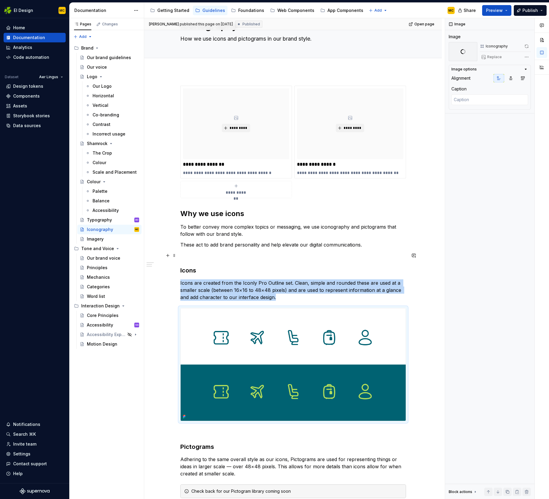
scroll to position [34, 0]
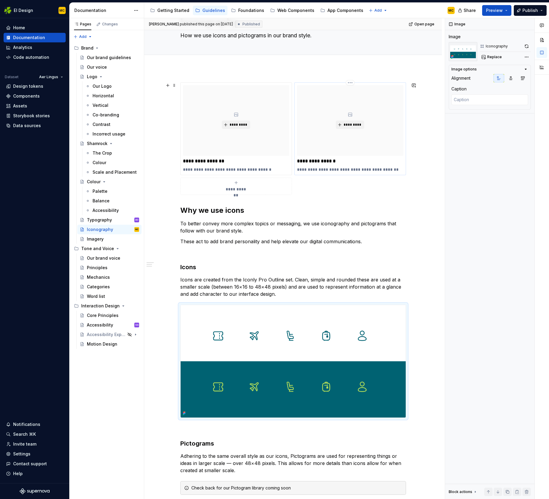
click at [396, 168] on p "**********" at bounding box center [350, 170] width 106 height 6
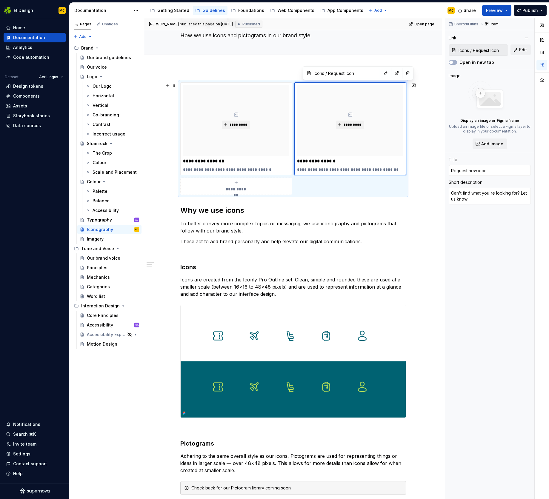
click at [389, 189] on div "**********" at bounding box center [293, 138] width 226 height 113
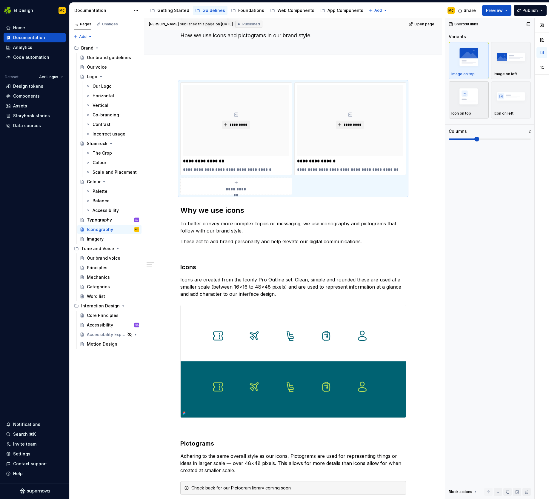
click at [467, 101] on img "button" at bounding box center [469, 96] width 35 height 22
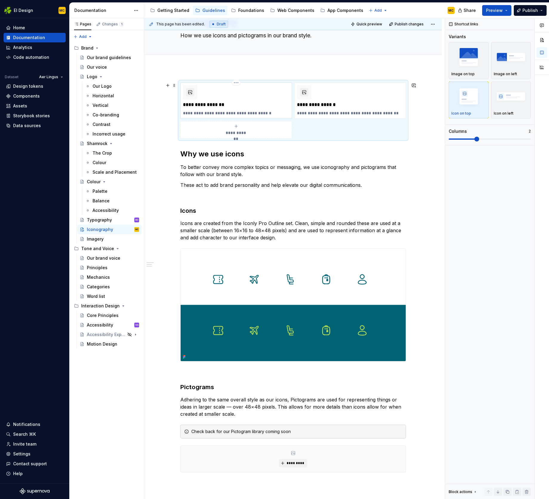
click at [245, 97] on div "**********" at bounding box center [236, 100] width 106 height 31
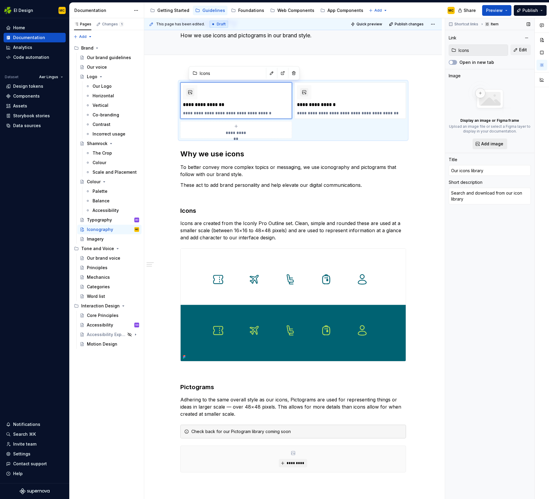
click at [491, 142] on span "Add image" at bounding box center [493, 144] width 22 height 6
type textarea "*"
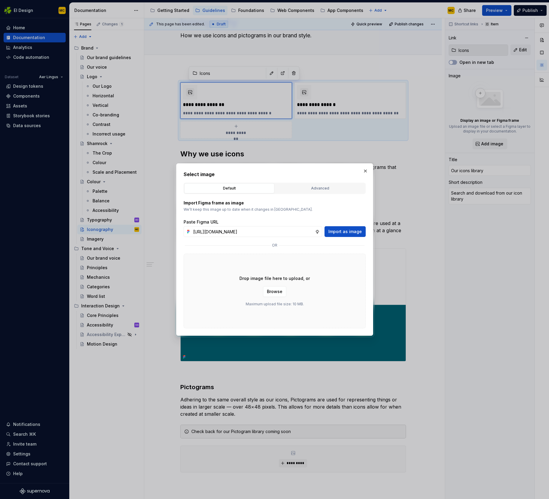
scroll to position [0, 134]
type input "https://www.figma.com/design/oWse5GFNay5D25WA7YViPS/Supernova-Images?node-id=59…"
click at [347, 230] on span "Import as image" at bounding box center [345, 232] width 33 height 6
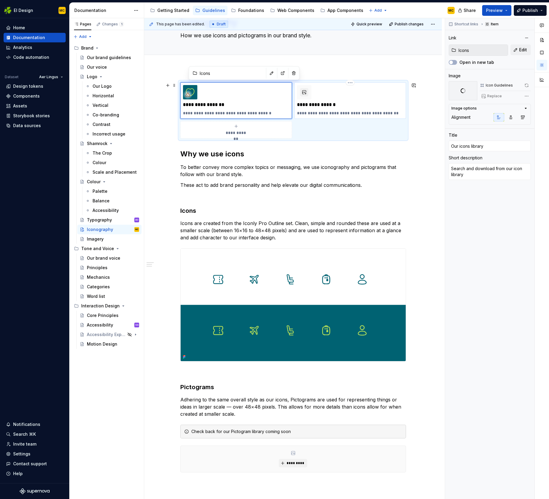
click at [369, 110] on p "**********" at bounding box center [350, 113] width 106 height 6
type textarea "*"
type input "Icons / Request Icon"
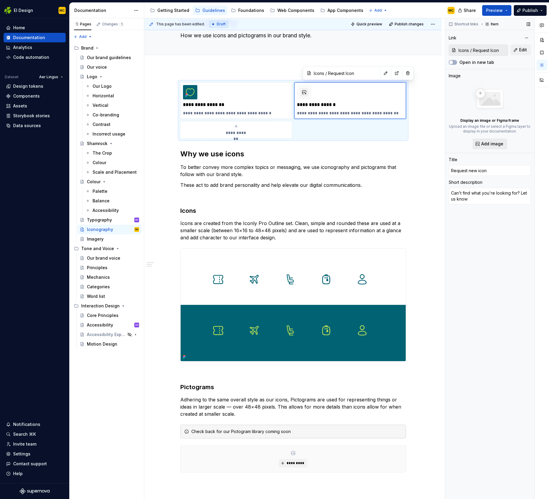
click at [485, 144] on span "Add image" at bounding box center [493, 144] width 22 height 6
type textarea "*"
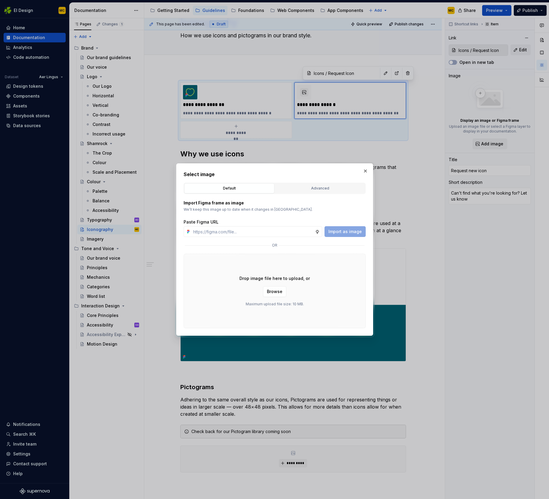
type input "https://www.figma.com/design/oWse5GFNay5D25WA7YViPS/Supernova-Images?node-id=59…"
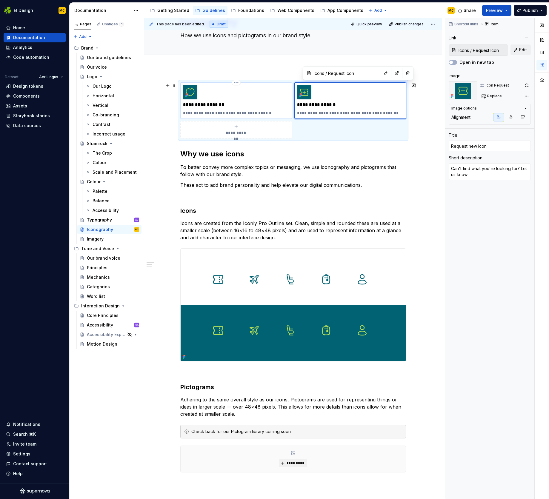
type textarea "*"
type input "Icons"
type input "Our icons library"
type textarea "Search and download from our icon library"
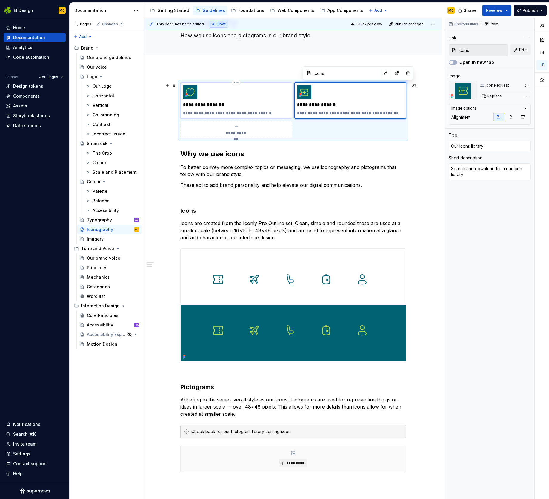
click at [216, 91] on div "**********" at bounding box center [236, 100] width 106 height 31
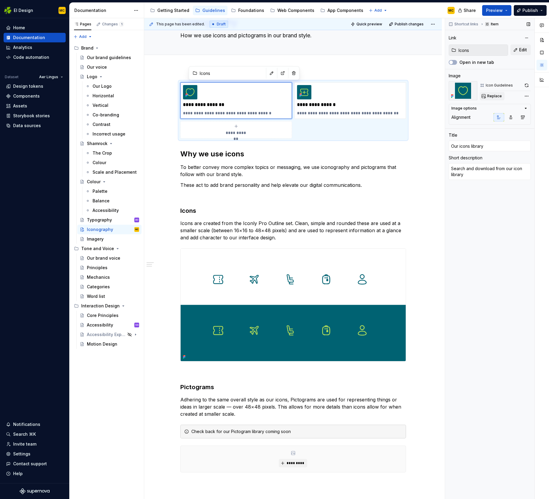
click at [496, 97] on span "Replace" at bounding box center [495, 96] width 15 height 5
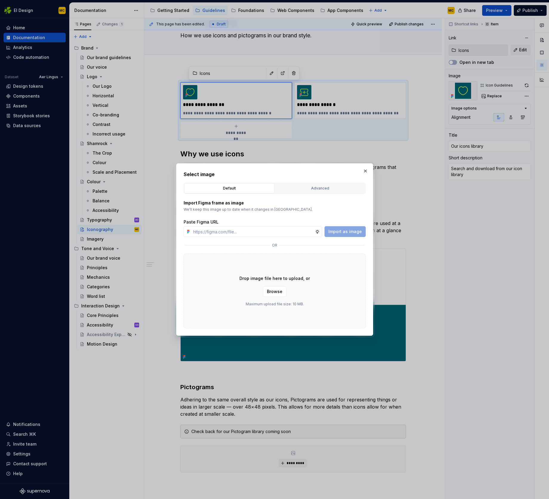
type textarea "*"
type input "https://www.figma.com/design/oWse5GFNay5D25WA7YViPS/Supernova-Images?node-id=59…"
click at [346, 232] on span "Import as image" at bounding box center [345, 232] width 33 height 6
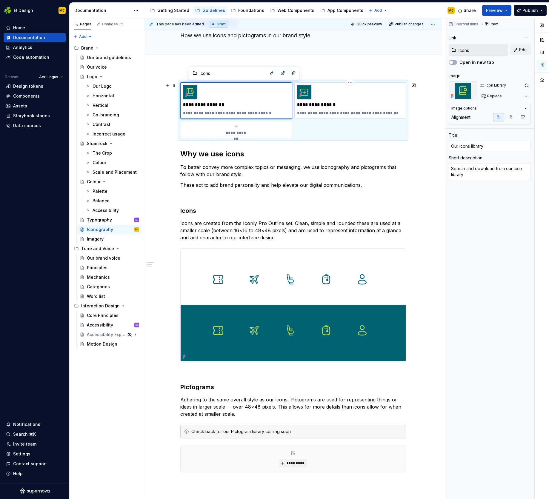
type textarea "*"
type input "Icons / Request Icon"
type input "Request new icon"
type textarea "Can't find what you're looking for? Let us know"
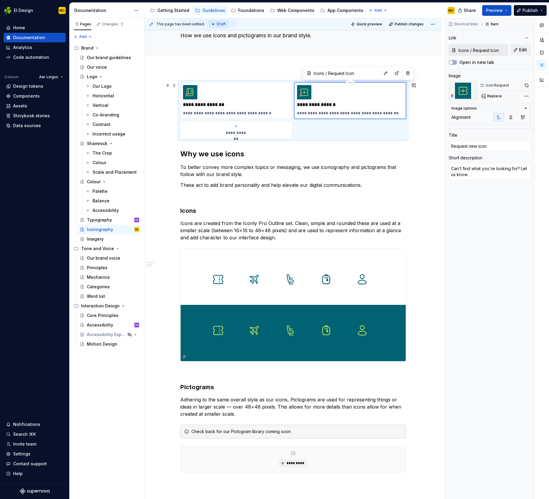
click at [357, 101] on div "**********" at bounding box center [350, 100] width 106 height 31
click at [497, 97] on span "Replace" at bounding box center [495, 96] width 15 height 5
type textarea "*"
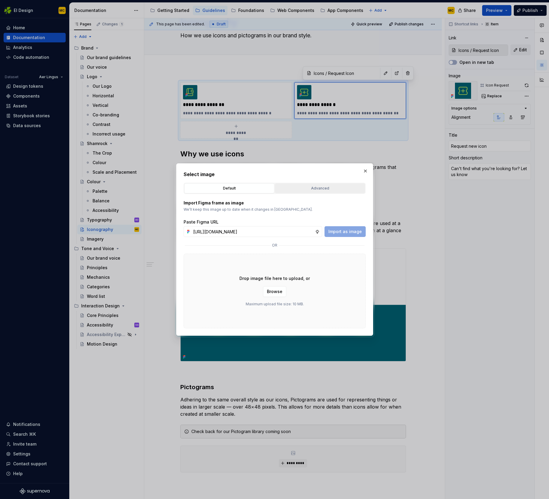
scroll to position [0, 132]
type input "https://www.figma.com/design/oWse5GFNay5D25WA7YViPS/Supernova-Images?node-id=59…"
click at [360, 234] on span "Import as image" at bounding box center [345, 232] width 33 height 6
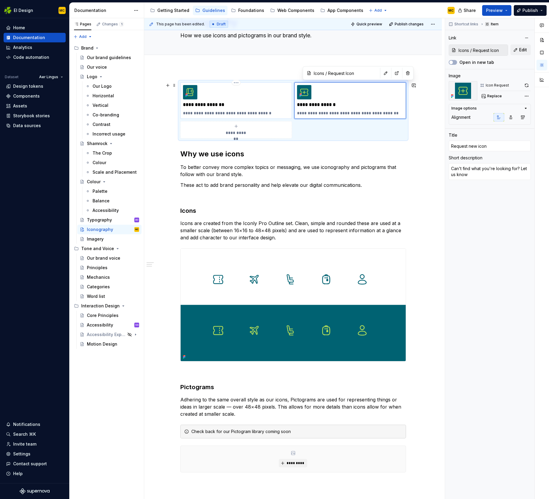
click at [209, 103] on p "**********" at bounding box center [236, 105] width 106 height 6
type textarea "*"
type input "Icons"
type input "Our icons library"
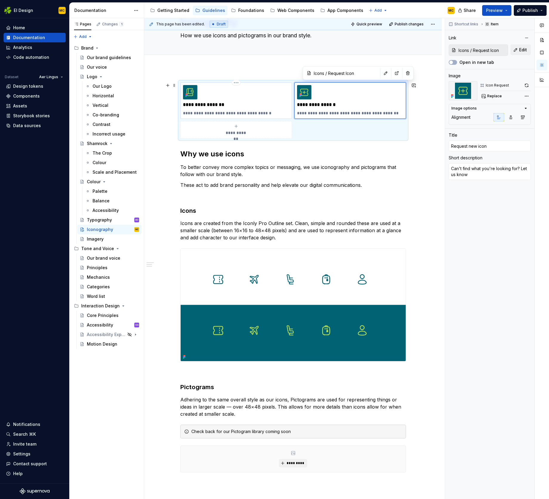
type textarea "Search and download from our icon library"
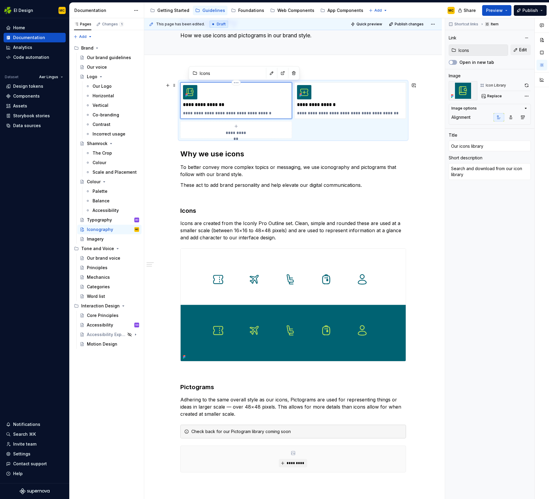
type textarea "*"
type input "Our icon library"
click at [272, 113] on p "**********" at bounding box center [236, 113] width 106 height 6
type textarea "*"
type input "Our icon"
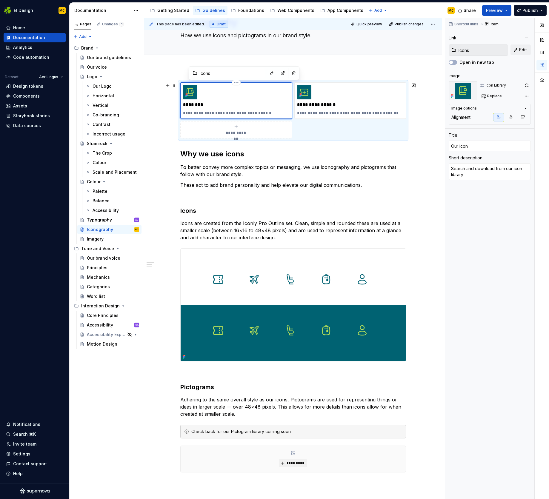
type textarea "*"
type input "Our icon"
type textarea "*"
type input "Our icons"
click at [522, 12] on button "Publish" at bounding box center [530, 10] width 33 height 11
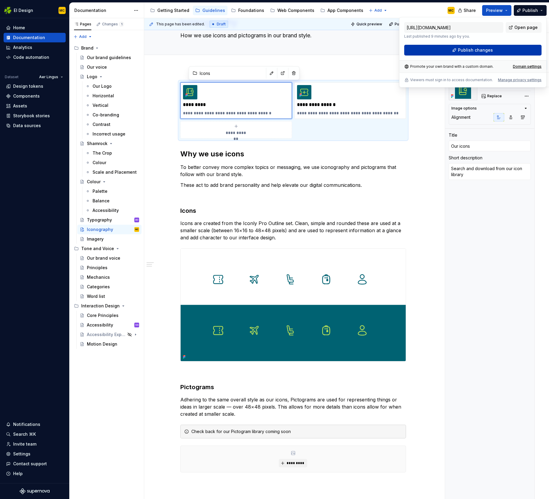
click at [475, 50] on span "Publish changes" at bounding box center [475, 50] width 35 height 6
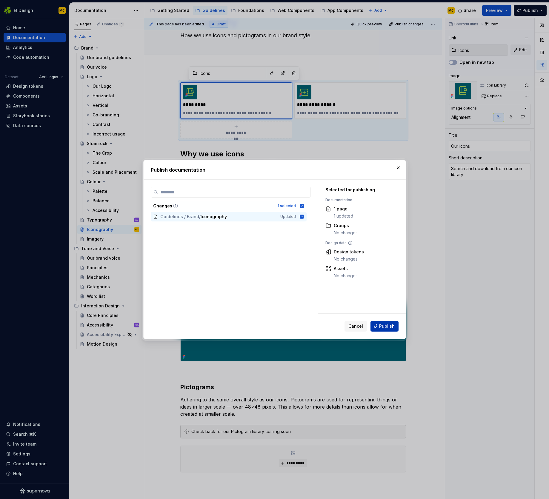
click at [382, 326] on span "Publish" at bounding box center [387, 327] width 16 height 6
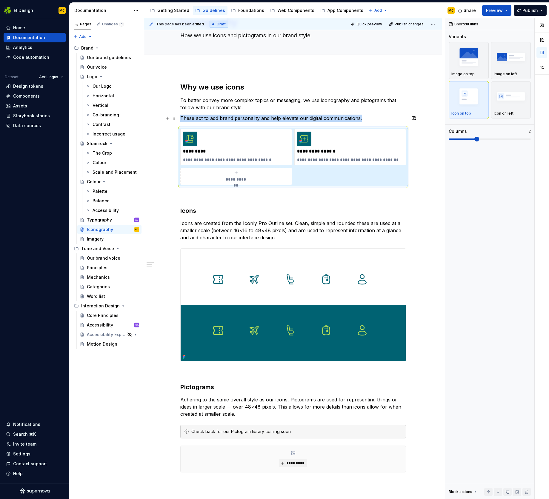
click at [376, 118] on p "These act to add brand personality and help elevate our digital communications." at bounding box center [293, 118] width 226 height 7
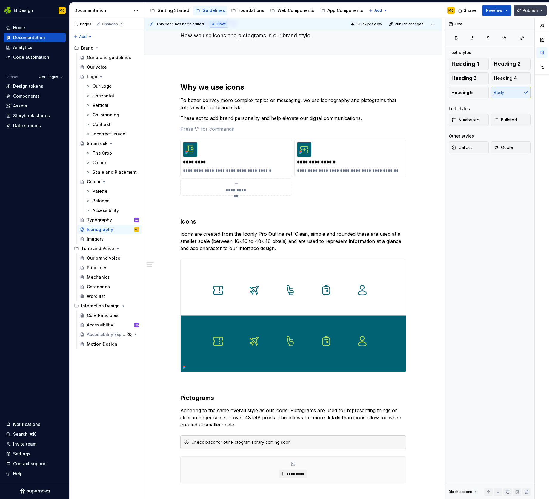
click at [525, 12] on span "Publish" at bounding box center [531, 10] width 16 height 6
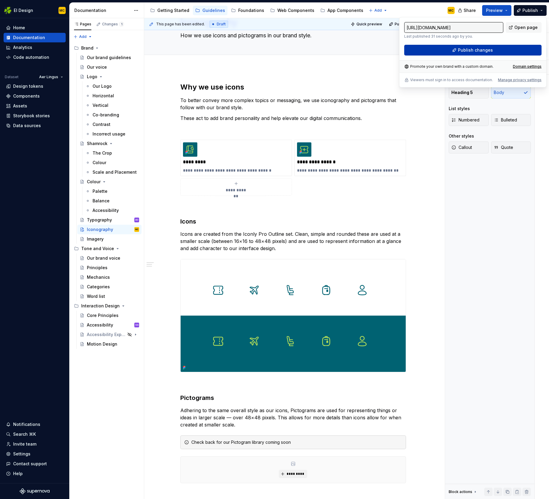
click at [489, 49] on span "Publish changes" at bounding box center [475, 50] width 35 height 6
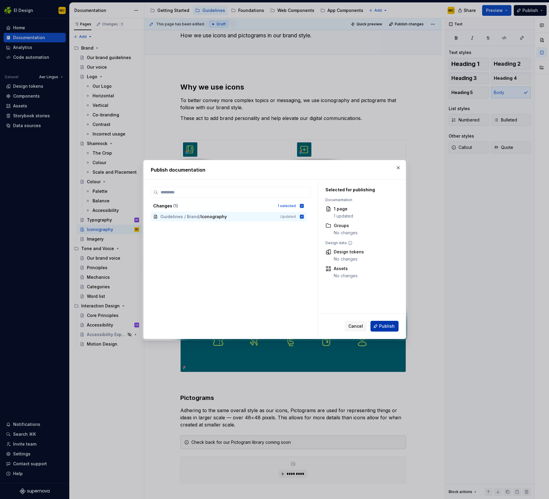
click at [388, 326] on span "Publish" at bounding box center [387, 327] width 16 height 6
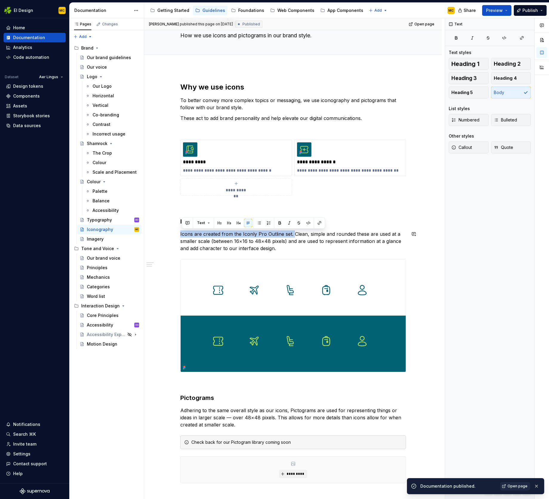
drag, startPoint x: 295, startPoint y: 235, endPoint x: 202, endPoint y: 229, distance: 93.4
click at [202, 229] on div "**********" at bounding box center [293, 282] width 226 height 401
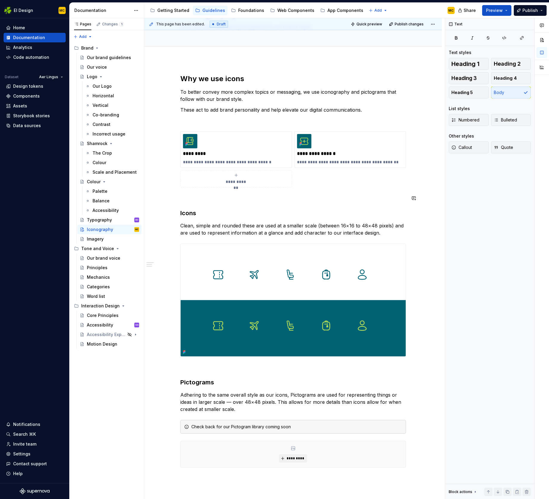
scroll to position [44, 0]
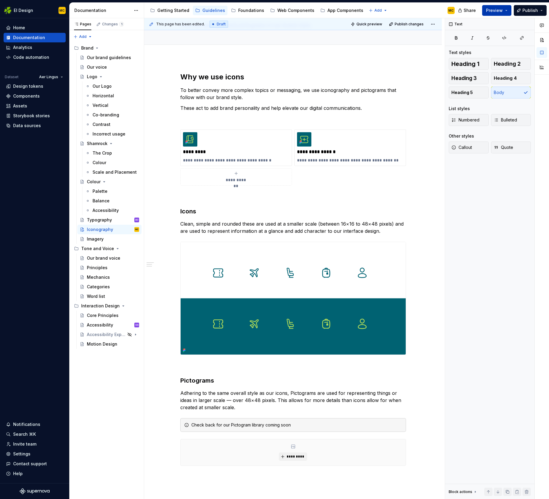
click at [493, 10] on span "Preview" at bounding box center [494, 10] width 17 height 6
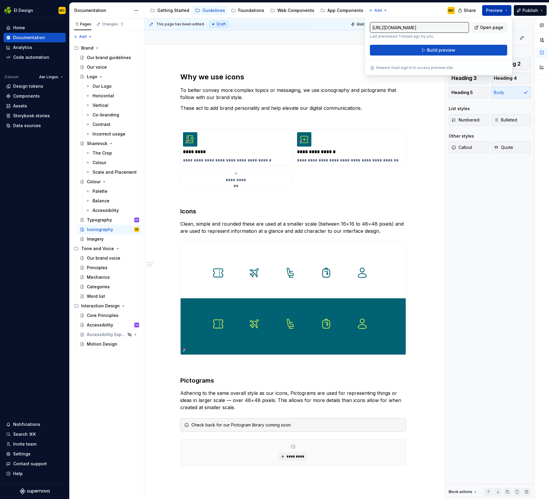
click at [493, 10] on span "Preview" at bounding box center [494, 10] width 17 height 6
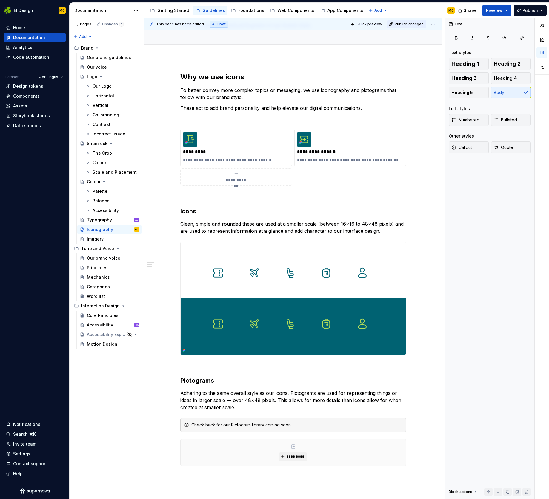
click at [410, 25] on span "Publish changes" at bounding box center [409, 24] width 29 height 5
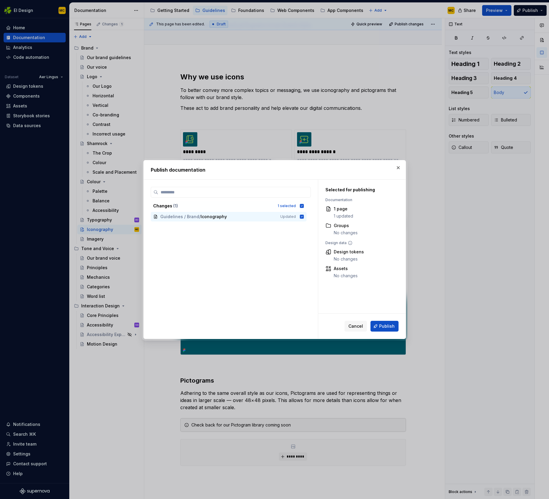
click at [383, 329] on span "Publish" at bounding box center [387, 327] width 16 height 6
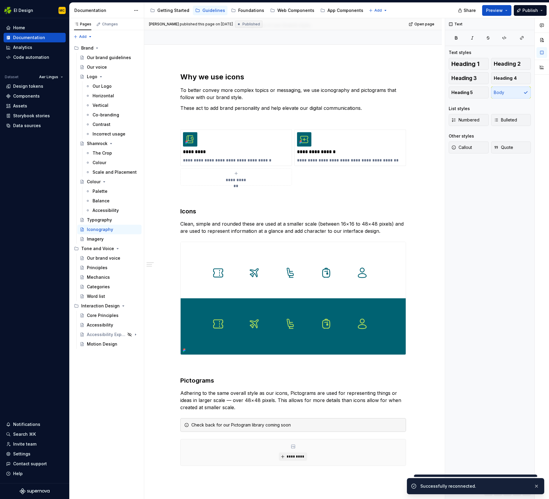
type textarea "*"
